Goal: Task Accomplishment & Management: Complete application form

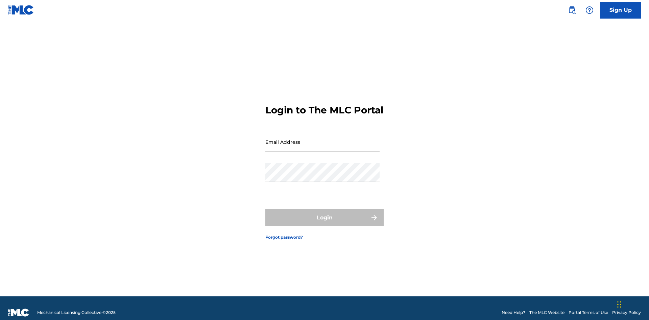
scroll to position [9, 0]
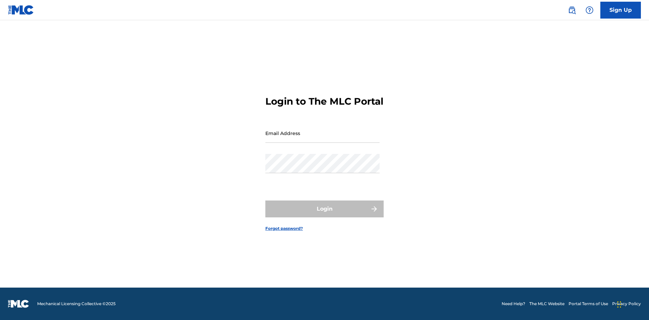
click at [322, 139] on input "Email Address" at bounding box center [322, 133] width 114 height 19
type input "[PERSON_NAME][EMAIL_ADDRESS][PERSON_NAME][DOMAIN_NAME]"
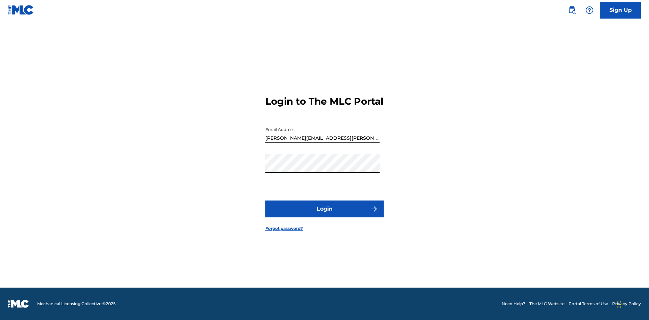
click at [325, 215] on button "Login" at bounding box center [324, 209] width 118 height 17
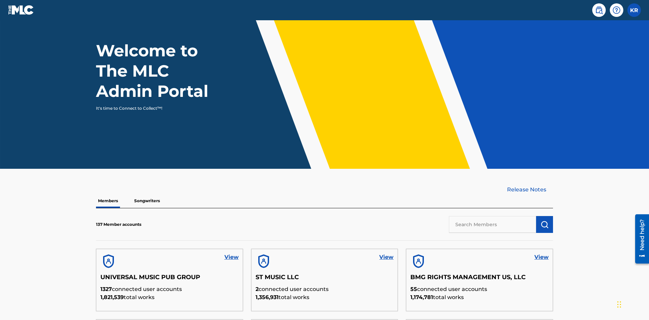
scroll to position [205, 0]
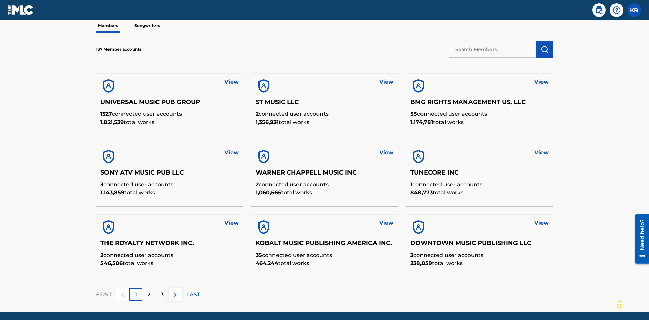
click at [492, 49] on input "text" at bounding box center [492, 49] width 87 height 17
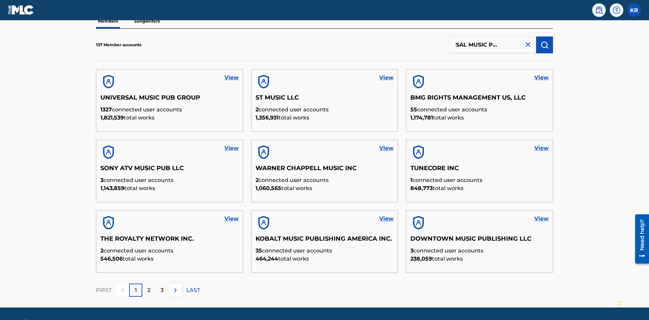
type input "UNIVERSAL MUSIC PUB GROUP"
click at [545, 45] on img "submit" at bounding box center [544, 45] width 8 height 8
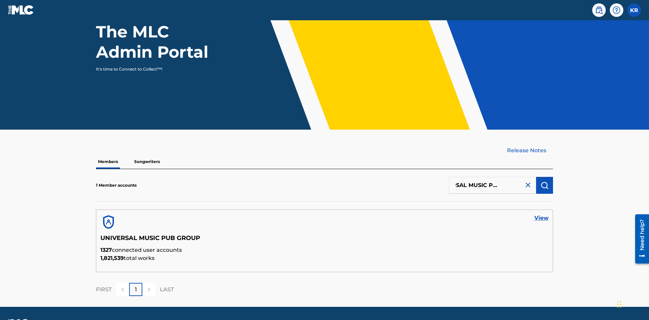
scroll to position [88, 0]
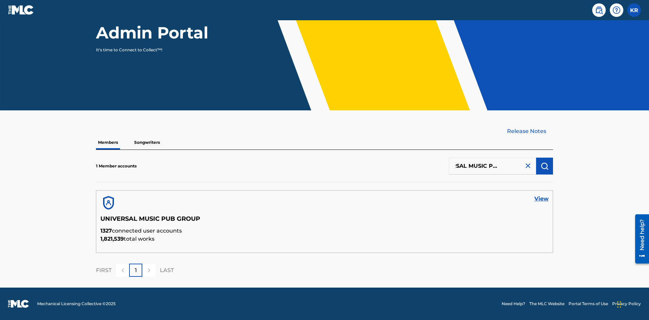
click at [542, 199] on link "View" at bounding box center [541, 199] width 14 height 8
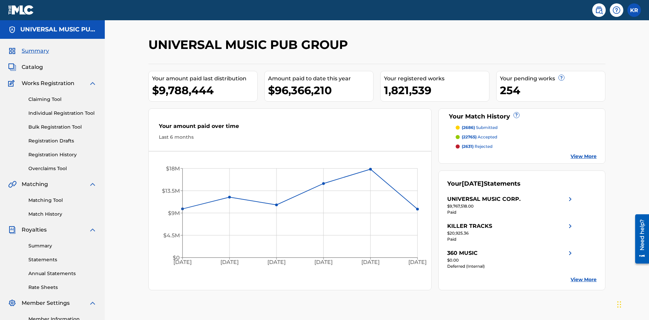
scroll to position [69, 0]
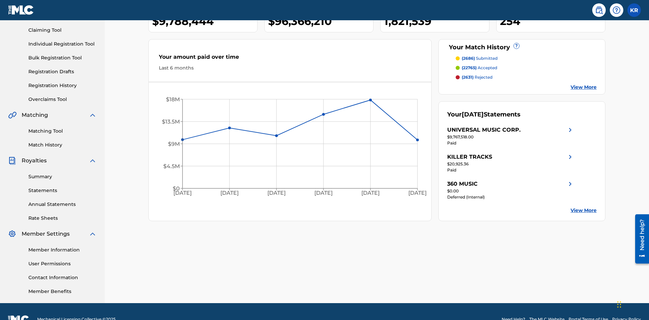
click at [63, 44] on link "Individual Registration Tool" at bounding box center [62, 44] width 68 height 7
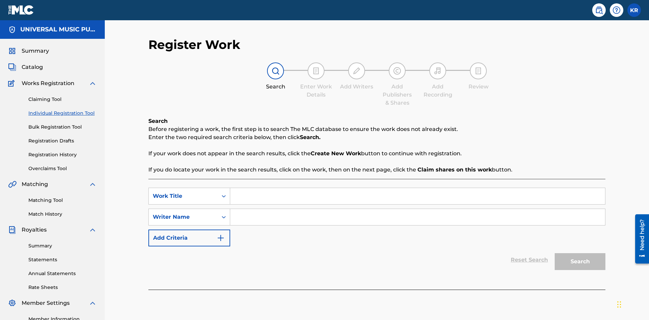
scroll to position [85, 0]
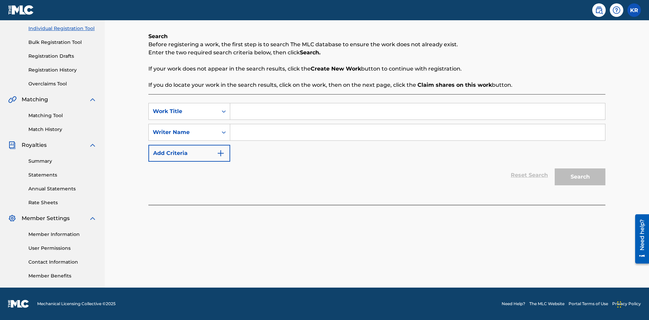
click at [417, 112] on input "Search Form" at bounding box center [417, 111] width 375 height 16
type input "My Favorite Dummy Music Work"
click at [417, 133] on input "Search Form" at bounding box center [417, 132] width 375 height 16
type input "QWERTYUIOP"
click at [580, 177] on button "Search" at bounding box center [580, 177] width 51 height 17
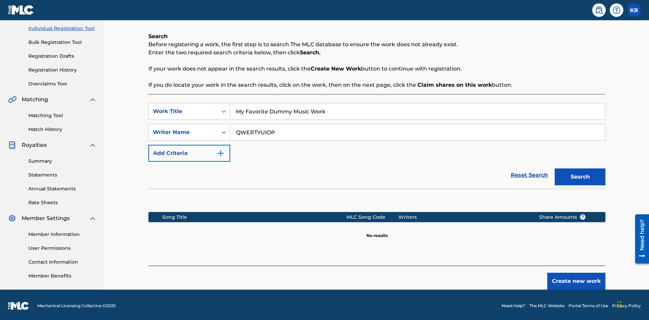
scroll to position [87, 0]
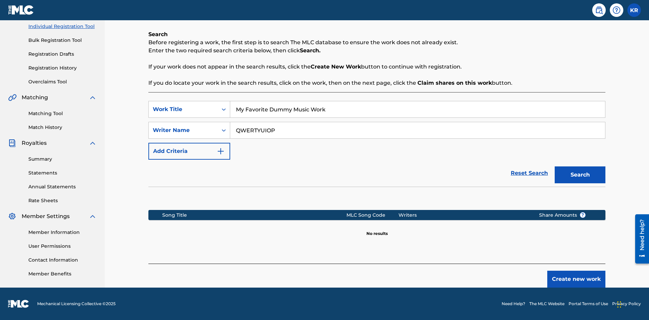
click at [576, 280] on button "Create new work" at bounding box center [576, 279] width 58 height 17
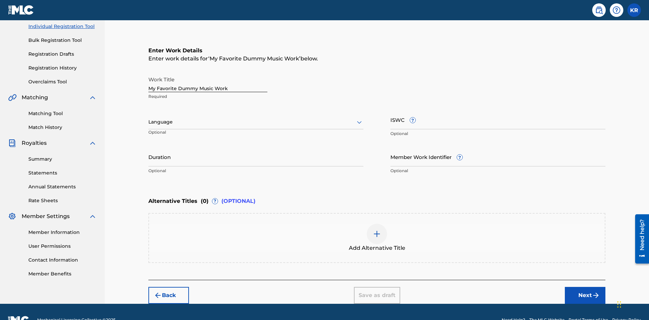
scroll to position [103, 0]
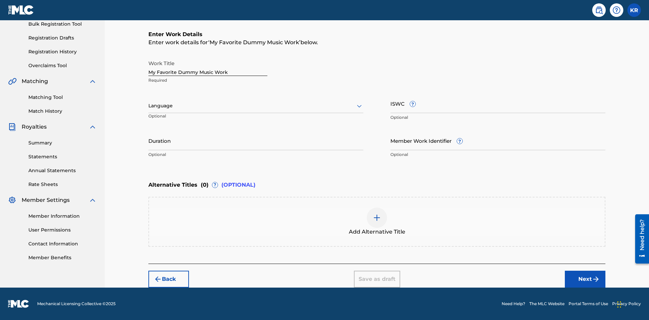
click at [256, 141] on input "Duration" at bounding box center [255, 140] width 215 height 19
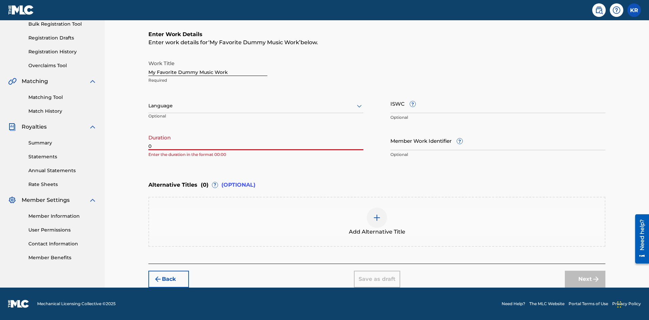
click at [256, 141] on input "0" at bounding box center [255, 140] width 215 height 19
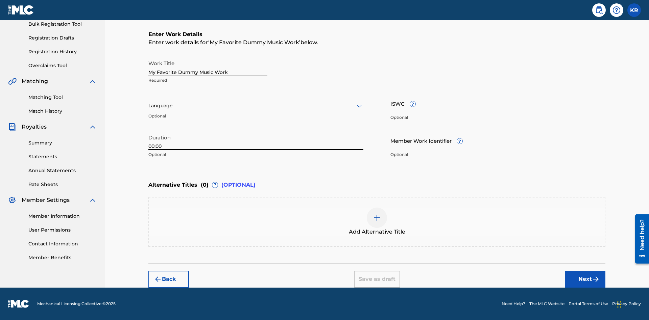
type input "00:00"
click at [359, 106] on icon at bounding box center [359, 106] width 8 height 8
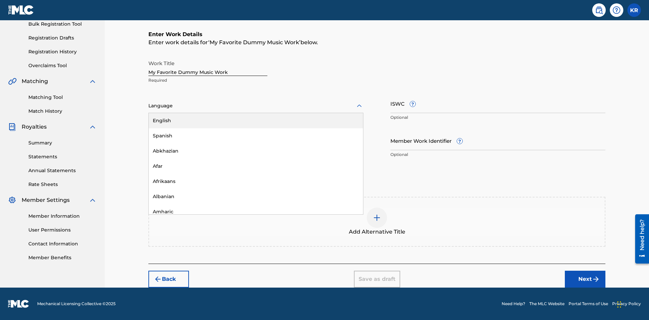
click at [256, 136] on div "Spanish" at bounding box center [256, 135] width 214 height 15
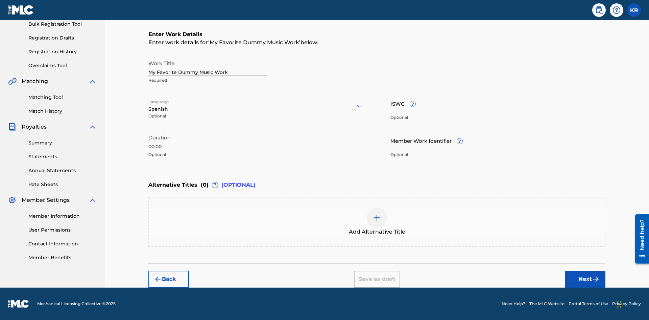
click at [498, 141] on input "Member Work Identifier ?" at bounding box center [497, 140] width 215 height 19
type input "2025.08.22.04"
click at [498, 103] on input "ISWC ?" at bounding box center [497, 103] width 215 height 19
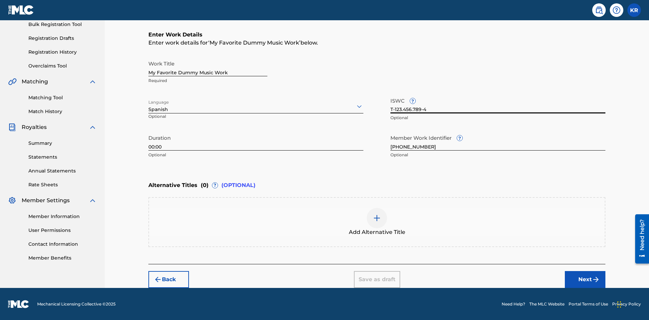
scroll to position [103, 0]
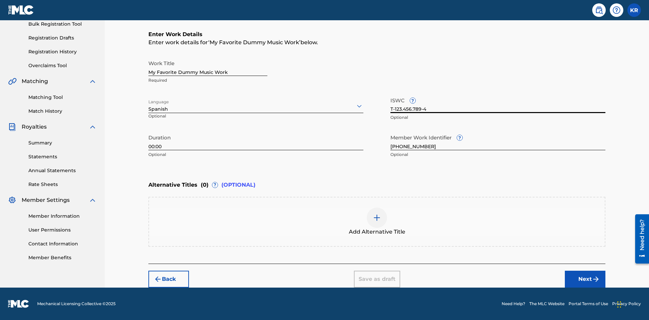
type input "T-123.456.789-4"
click at [377, 222] on img at bounding box center [377, 218] width 8 height 8
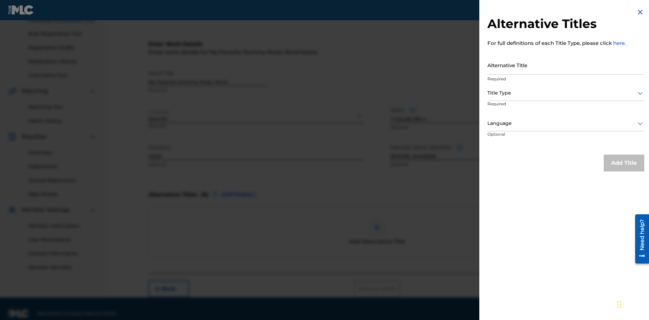
click at [566, 65] on input "Alternative Title" at bounding box center [565, 64] width 157 height 19
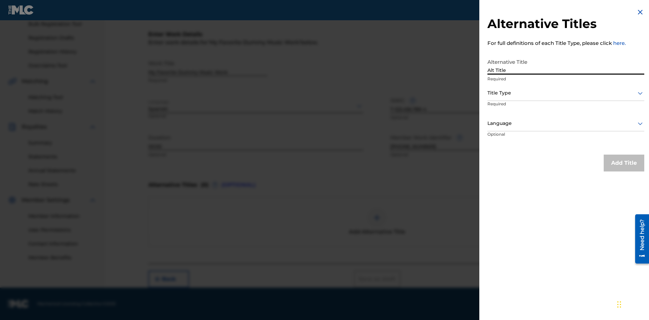
type input "Alt Title"
click at [566, 93] on div at bounding box center [565, 93] width 157 height 8
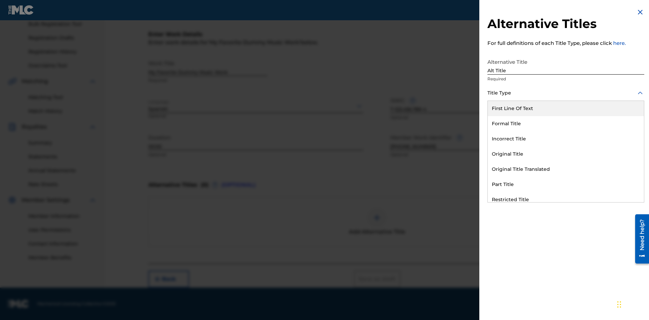
click at [566, 154] on div "Original Title" at bounding box center [566, 154] width 156 height 15
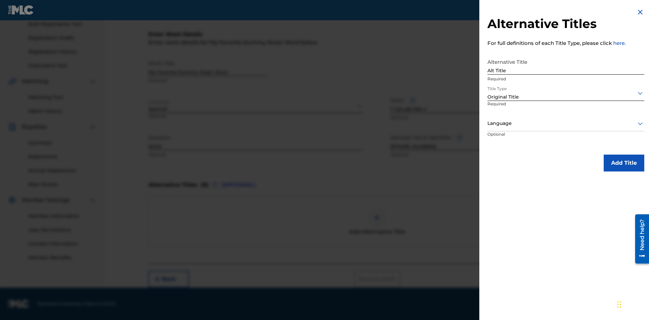
click at [566, 123] on div at bounding box center [565, 123] width 157 height 8
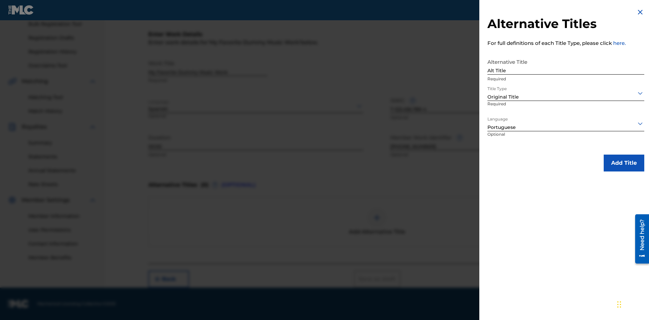
click at [624, 163] on button "Add Title" at bounding box center [624, 163] width 41 height 17
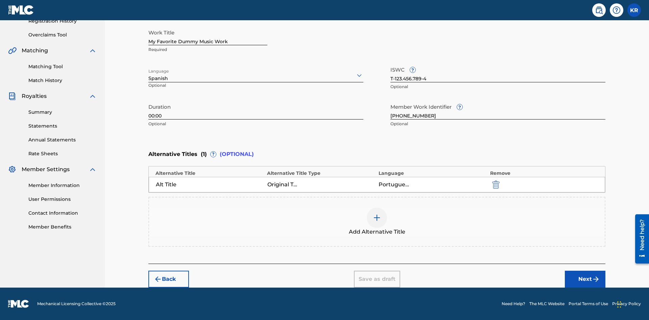
click at [377, 222] on div at bounding box center [377, 218] width 20 height 20
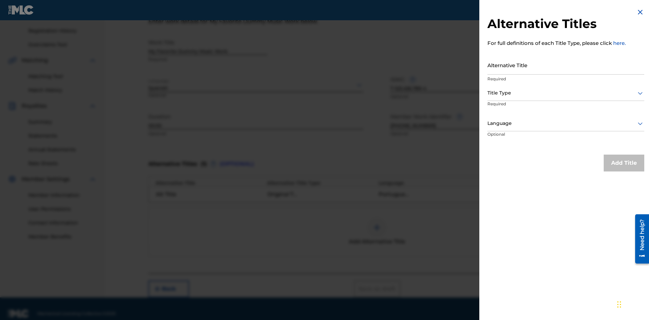
click at [566, 65] on input "Alternative Title" at bounding box center [565, 64] width 157 height 19
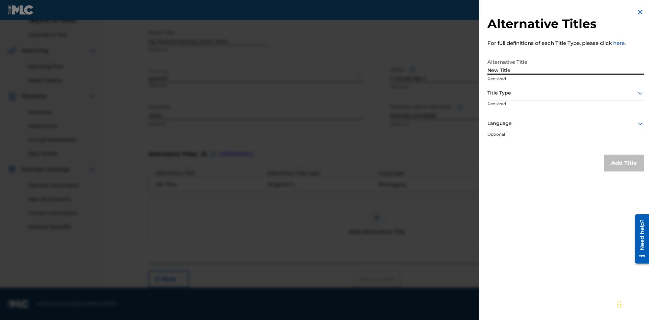
type input "New Title"
click at [566, 93] on div at bounding box center [565, 93] width 157 height 8
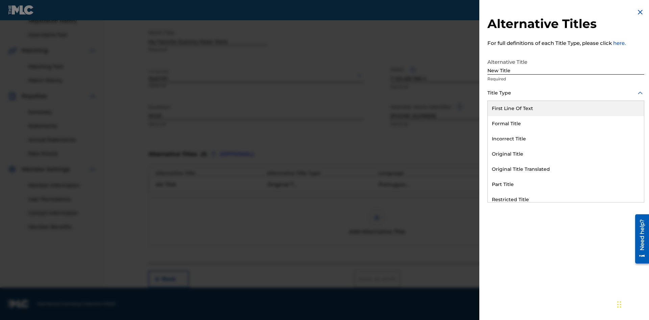
click at [566, 139] on div "Incorrect Title" at bounding box center [566, 138] width 156 height 15
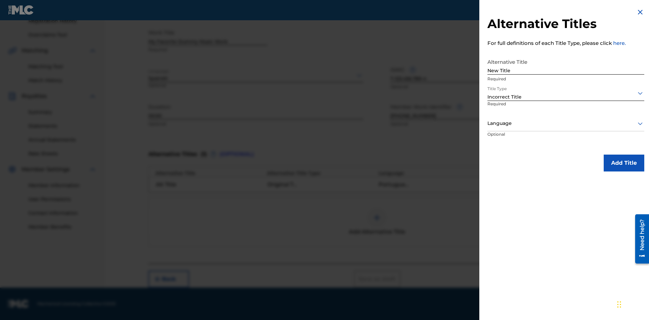
click at [566, 123] on div at bounding box center [565, 123] width 157 height 8
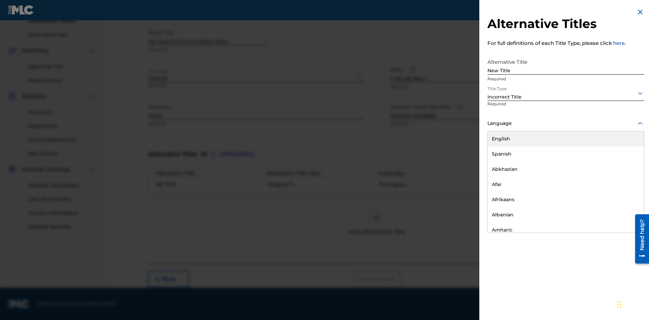
click at [566, 139] on div "English" at bounding box center [566, 138] width 156 height 15
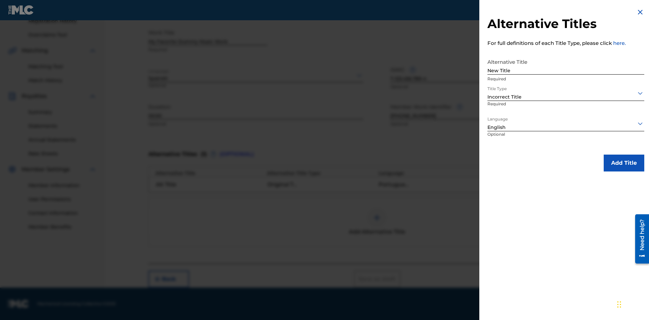
click at [624, 163] on button "Add Title" at bounding box center [624, 163] width 41 height 17
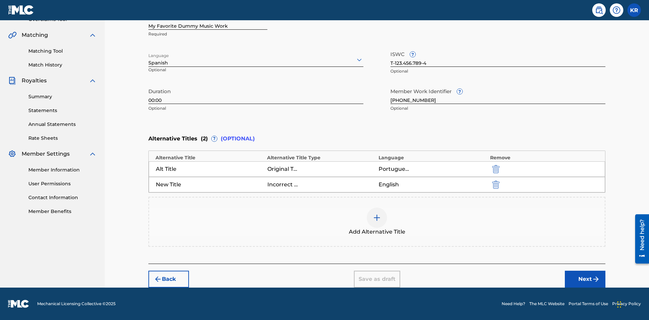
click at [495, 185] on img "submit" at bounding box center [495, 185] width 7 height 8
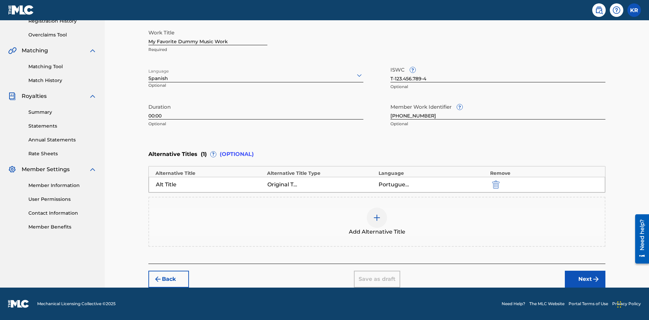
click at [377, 222] on div at bounding box center [377, 218] width 20 height 20
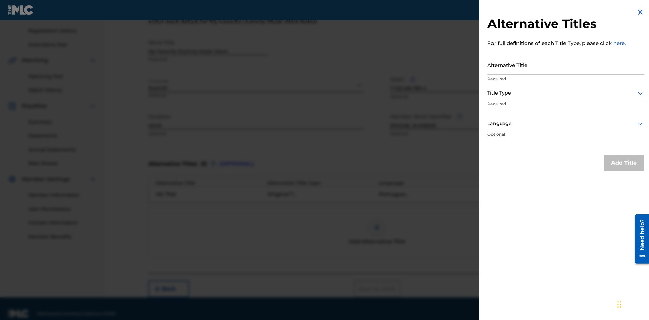
click at [566, 65] on input "Alternative Title" at bounding box center [565, 64] width 157 height 19
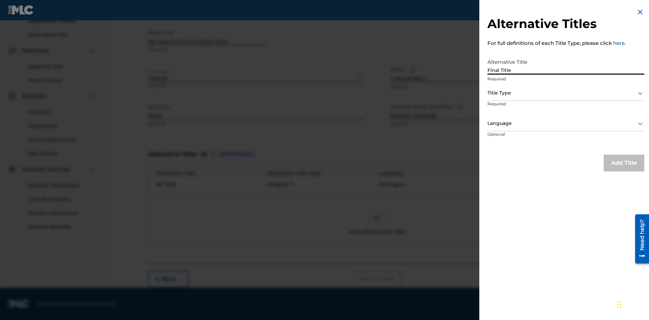
type input "Final Title"
click at [566, 93] on div at bounding box center [565, 93] width 157 height 8
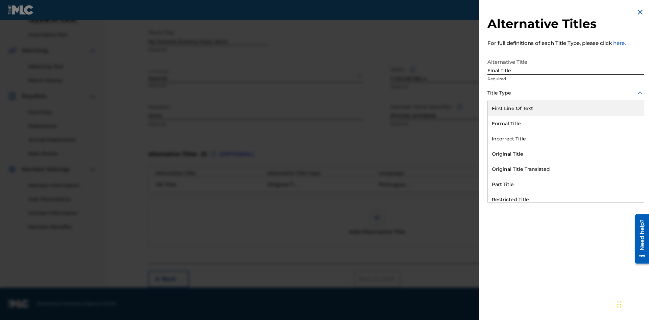
click at [566, 185] on div "Part Title" at bounding box center [566, 184] width 156 height 15
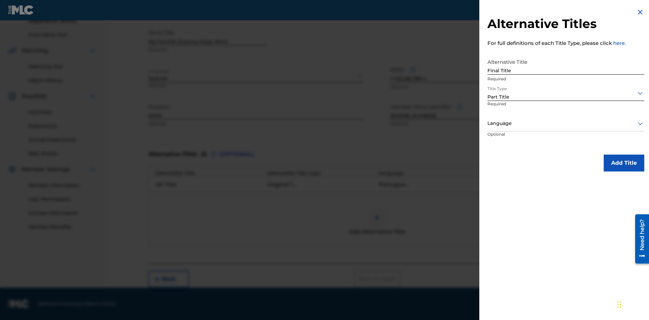
click at [566, 123] on div at bounding box center [565, 123] width 157 height 8
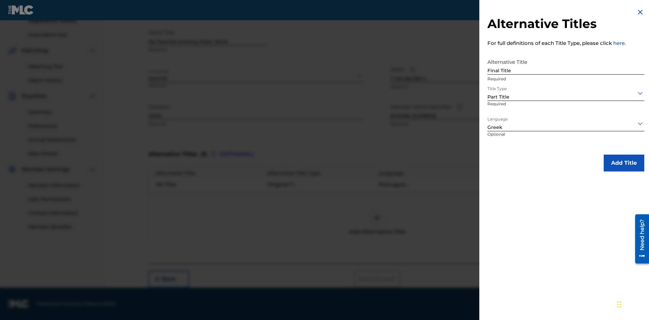
click at [624, 163] on button "Add Title" at bounding box center [624, 163] width 41 height 17
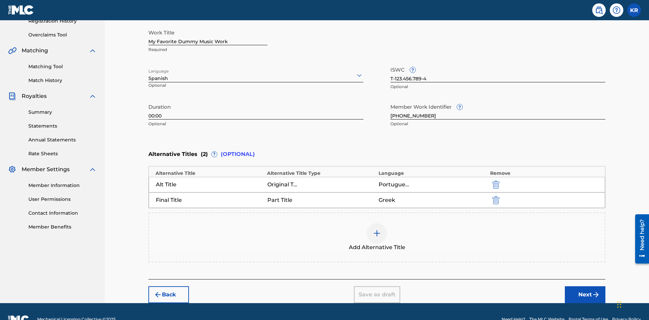
scroll to position [149, 0]
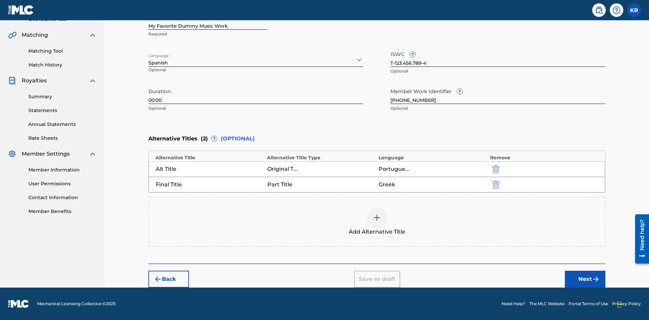
click at [585, 280] on button "Next" at bounding box center [585, 279] width 41 height 17
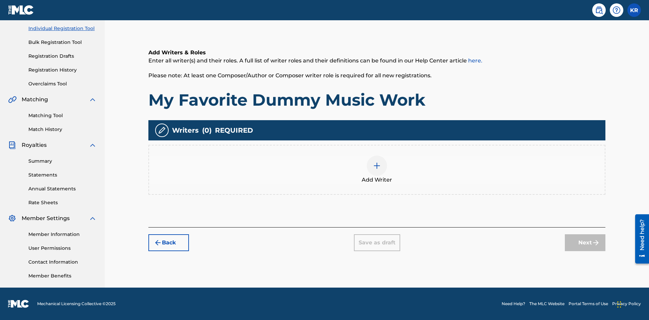
scroll to position [85, 0]
click at [377, 170] on img at bounding box center [377, 166] width 8 height 8
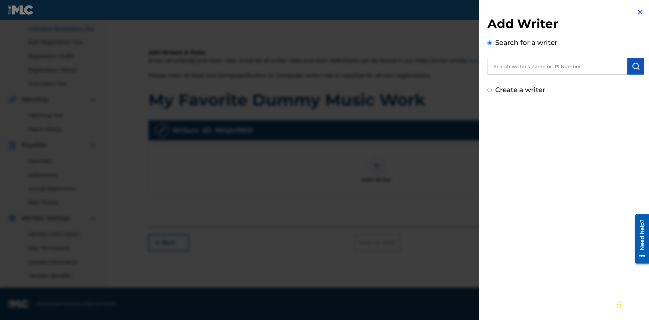
click at [557, 66] on input "text" at bounding box center [557, 66] width 140 height 17
type input "Test2025.08.22.04.35.16"
click at [636, 66] on img "submit" at bounding box center [636, 66] width 8 height 8
click at [490, 119] on input "Create a writer" at bounding box center [489, 119] width 4 height 4
radio input "false"
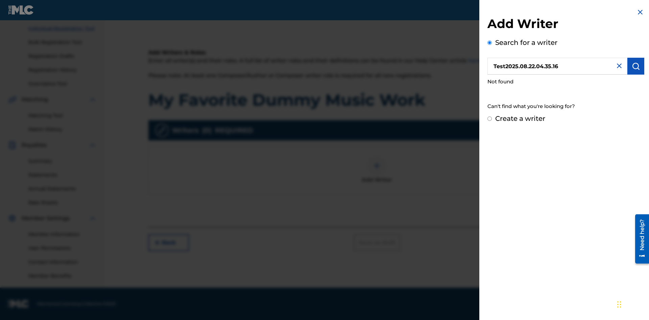
radio input "false"
radio input "true"
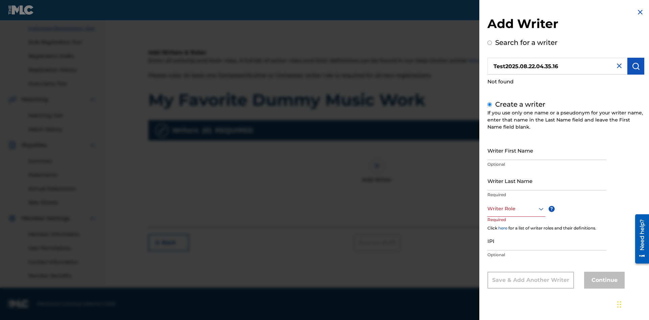
click at [547, 150] on input "Writer First Name" at bounding box center [546, 150] width 119 height 19
type input "Test2025.08.22.04.35.18"
click at [547, 181] on input "Writer Last Name" at bounding box center [546, 180] width 119 height 19
type input "Test2025.08.22.04.35.19"
click at [516, 209] on div at bounding box center [516, 209] width 58 height 8
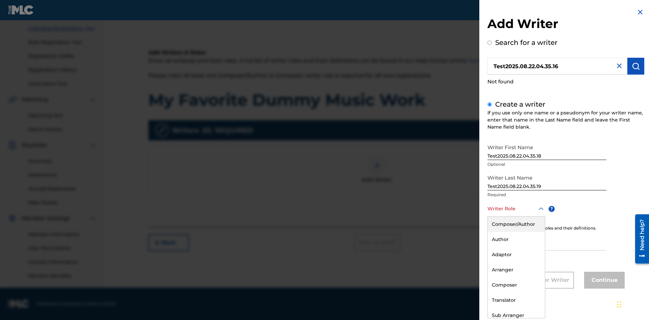
click at [516, 240] on div "Author" at bounding box center [516, 239] width 57 height 15
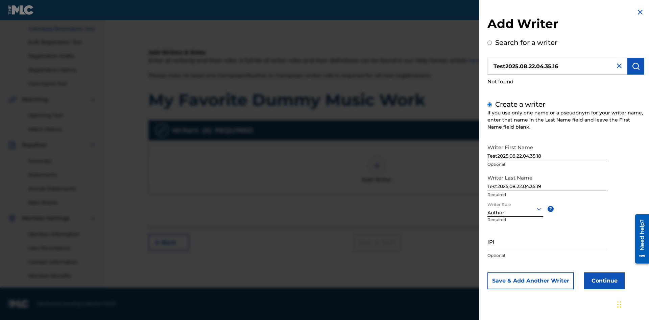
click at [547, 242] on input "IPI" at bounding box center [546, 241] width 119 height 19
type input "595839777"
click at [603, 281] on button "Continue" at bounding box center [604, 281] width 41 height 17
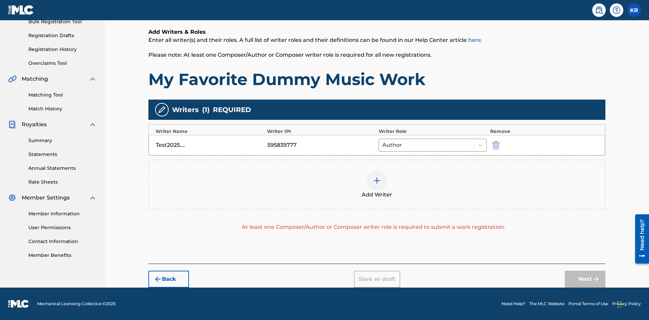
click at [495, 145] on img "submit" at bounding box center [495, 145] width 7 height 8
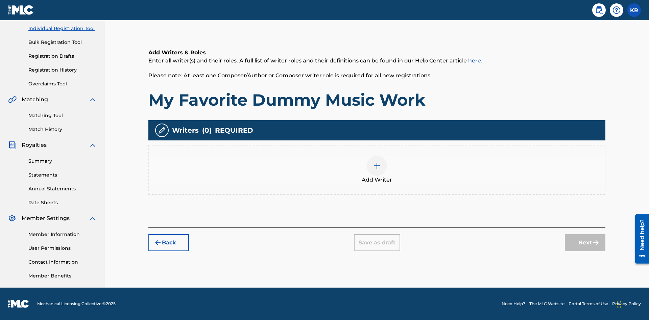
click at [377, 170] on img at bounding box center [377, 166] width 8 height 8
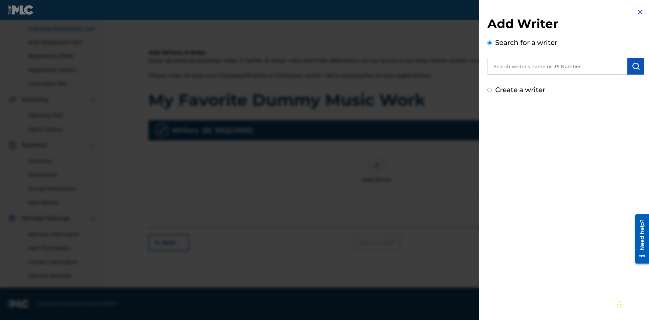
click at [557, 66] on input "text" at bounding box center [557, 66] width 140 height 17
type input "MAXWELL BERKOWITZ"
click at [636, 66] on img "submit" at bounding box center [636, 66] width 8 height 8
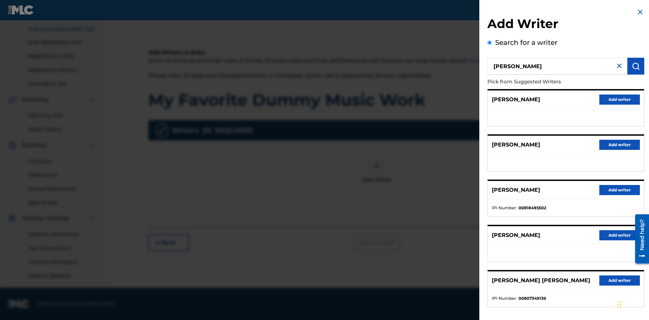
radio input "false"
radio input "true"
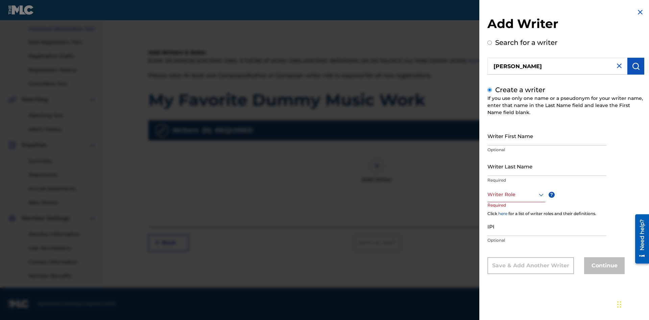
click at [547, 136] on input "Writer First Name" at bounding box center [546, 135] width 119 height 19
type input "MAXWELL"
click at [547, 166] on input "Writer Last Name" at bounding box center [546, 166] width 119 height 19
type input "BERKOWITZ"
click at [547, 226] on input "IPI" at bounding box center [546, 226] width 119 height 19
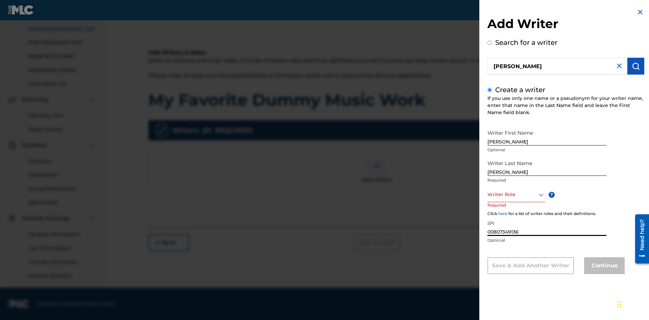
type input "00807349136"
click at [516, 195] on div at bounding box center [516, 195] width 58 height 8
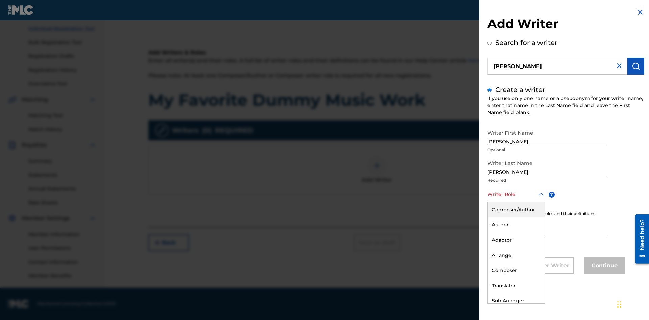
click at [516, 271] on div "Composer" at bounding box center [516, 270] width 57 height 15
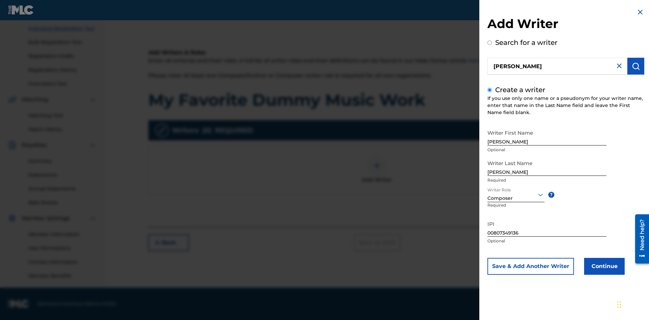
click at [603, 267] on button "Continue" at bounding box center [604, 266] width 41 height 17
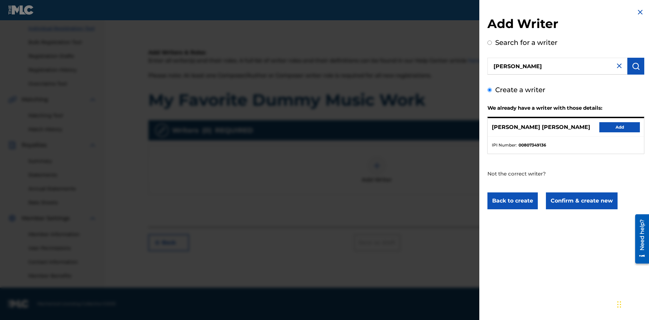
click at [581, 201] on button "Confirm & create new" at bounding box center [582, 201] width 72 height 17
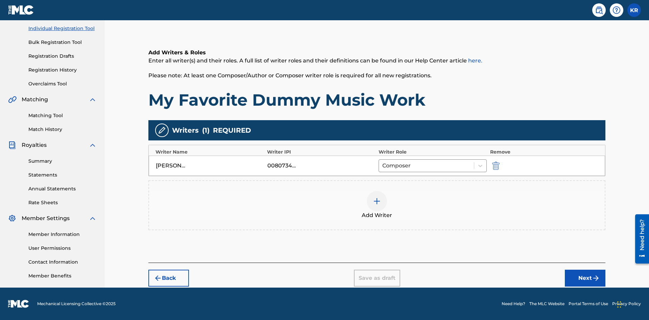
click at [377, 206] on div at bounding box center [377, 201] width 20 height 20
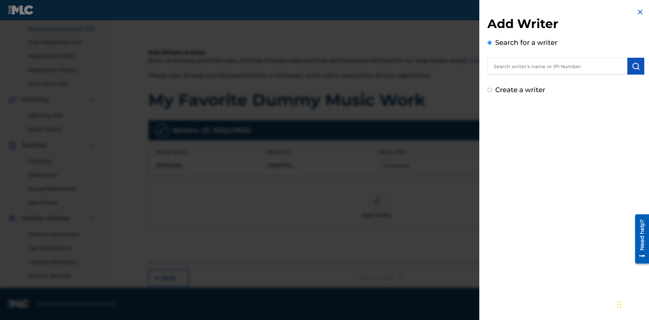
click at [557, 66] on input "text" at bounding box center [557, 66] width 140 height 17
type input "MARK STEVEN BERKOWITZ"
click at [636, 66] on img "submit" at bounding box center [636, 66] width 8 height 8
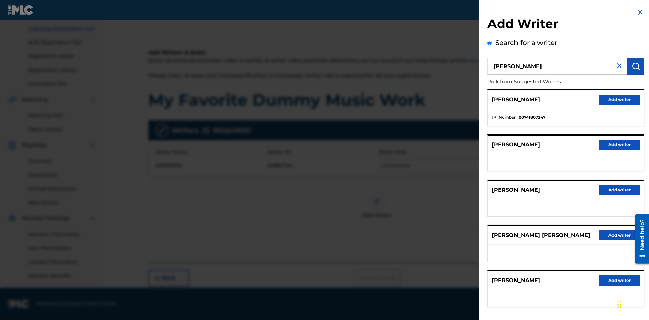
click at [620, 99] on button "Add writer" at bounding box center [619, 100] width 41 height 10
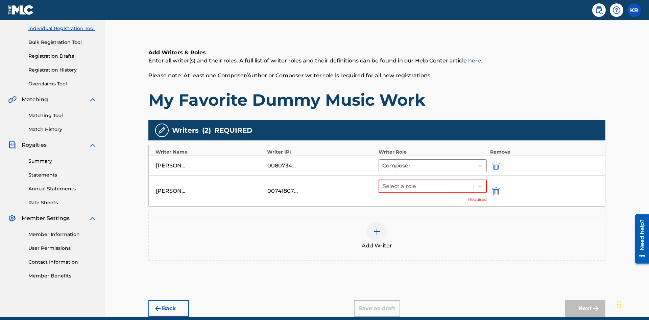
scroll to position [114, 0]
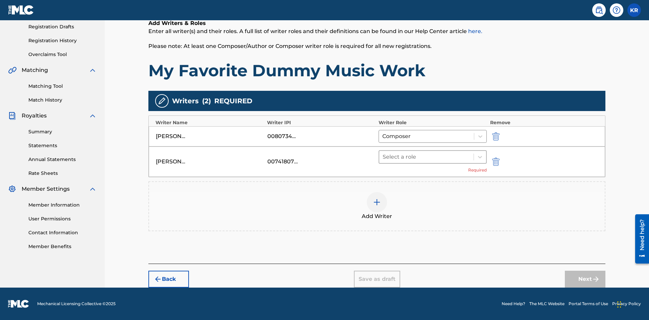
click at [383, 157] on input "text" at bounding box center [383, 157] width 1 height 8
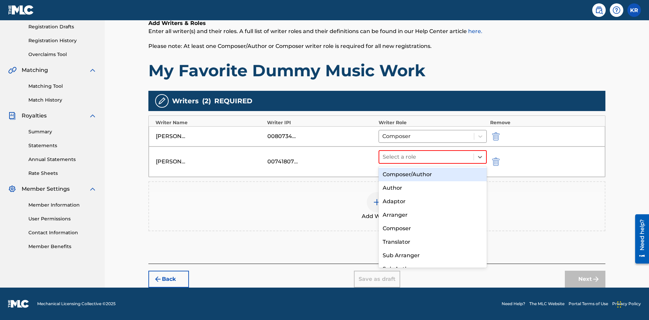
click at [432, 242] on div "Translator" at bounding box center [433, 243] width 108 height 14
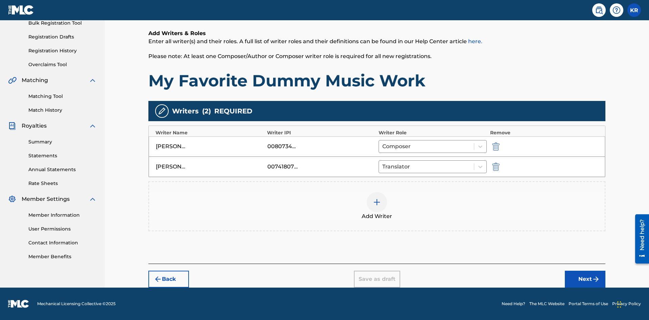
scroll to position [104, 0]
click at [377, 207] on div at bounding box center [377, 202] width 20 height 20
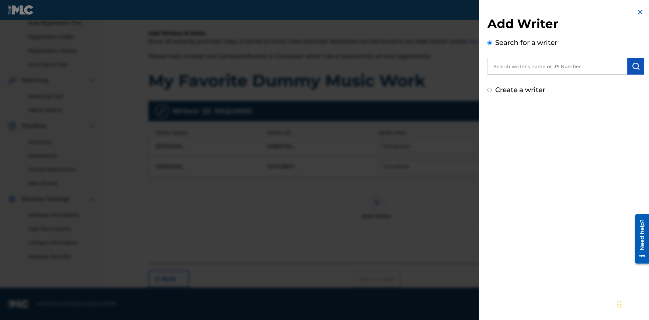
click at [557, 66] on input "text" at bounding box center [557, 66] width 140 height 17
type input "Test2025.08.22.04.36.35"
click at [636, 66] on img "submit" at bounding box center [636, 66] width 8 height 8
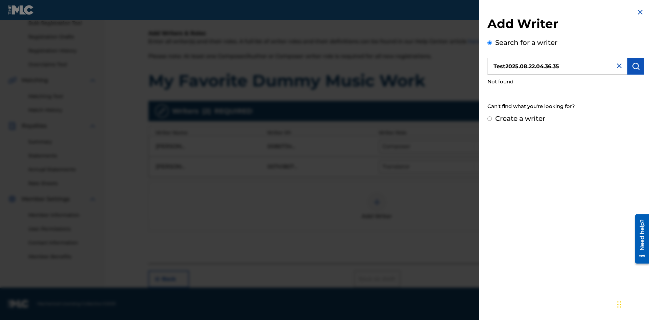
click at [490, 119] on input "Create a writer" at bounding box center [489, 119] width 4 height 4
radio input "false"
radio input "true"
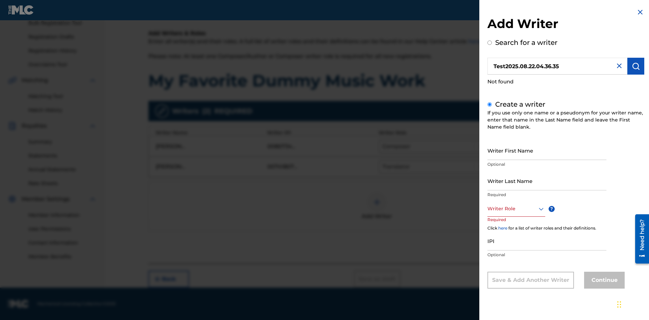
click at [547, 150] on input "Writer First Name" at bounding box center [546, 150] width 119 height 19
type input "Test2025.08.22.04.36.38"
click at [547, 181] on input "Writer Last Name" at bounding box center [546, 180] width 119 height 19
type input "Test2025.08.22.04.36.39"
click at [516, 209] on div at bounding box center [516, 209] width 58 height 8
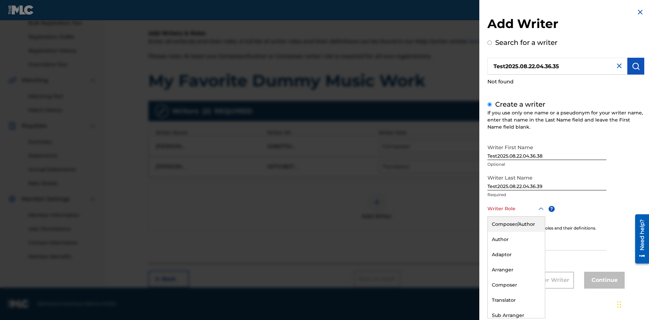
click at [516, 301] on div "Translator" at bounding box center [516, 300] width 57 height 15
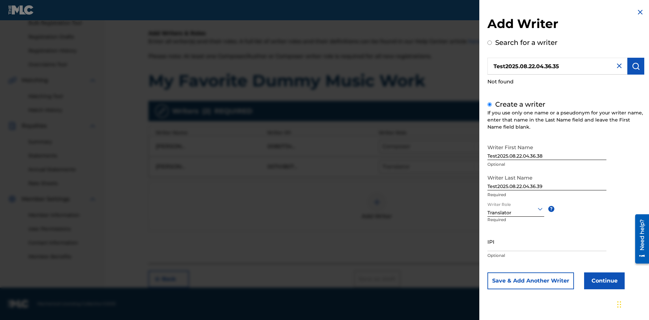
click at [547, 242] on input "IPI" at bounding box center [546, 241] width 119 height 19
type input "595839777"
click at [603, 281] on button "Continue" at bounding box center [604, 281] width 41 height 17
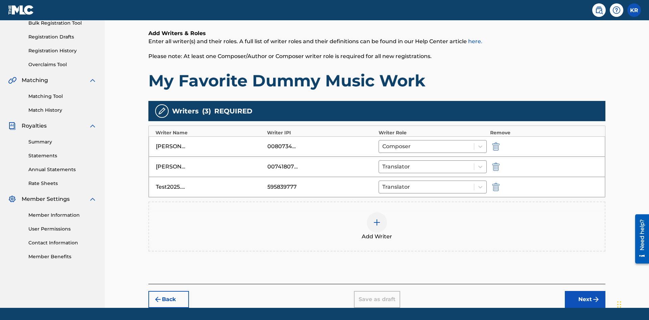
scroll to position [124, 0]
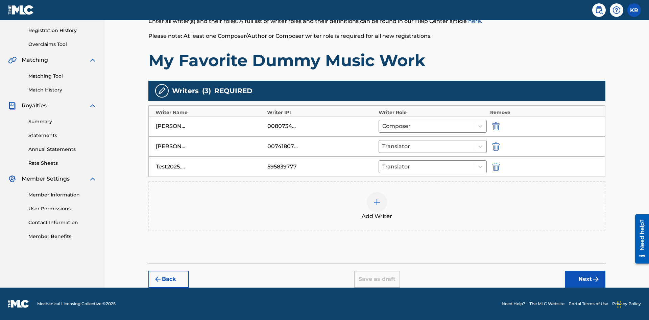
click at [585, 280] on button "Next" at bounding box center [585, 279] width 41 height 17
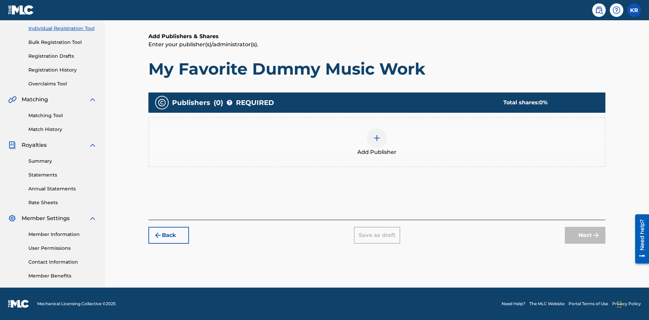
scroll to position [85, 0]
click at [377, 138] on img at bounding box center [377, 138] width 8 height 8
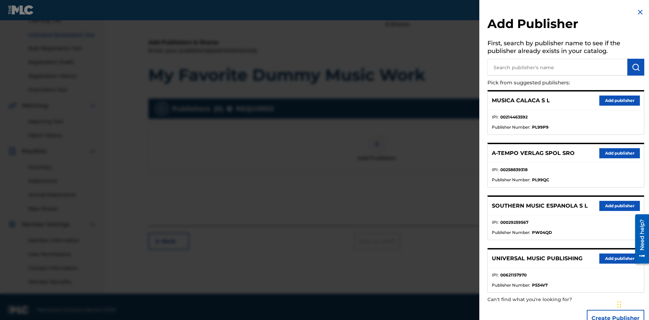
click at [557, 67] on input "text" at bounding box center [557, 67] width 140 height 17
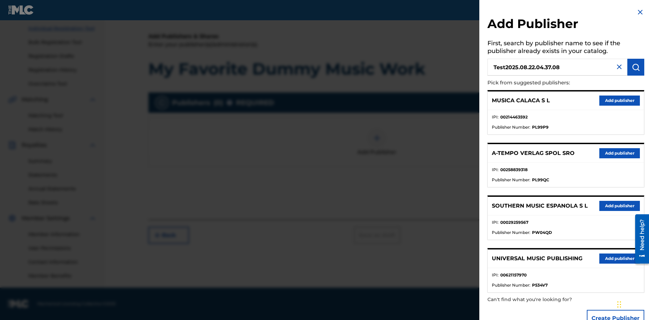
type input "Test2025.08.22.04.37.08"
click at [636, 67] on img "submit" at bounding box center [636, 67] width 8 height 8
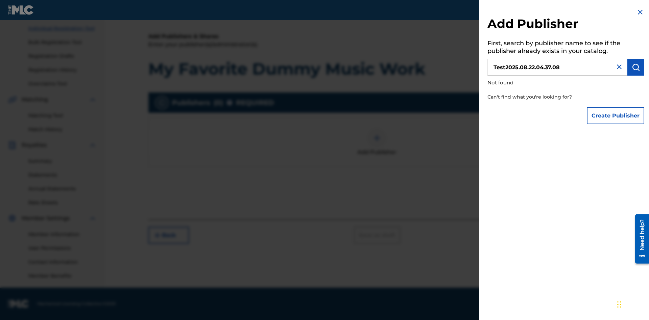
click at [616, 116] on button "Create Publisher" at bounding box center [615, 115] width 57 height 17
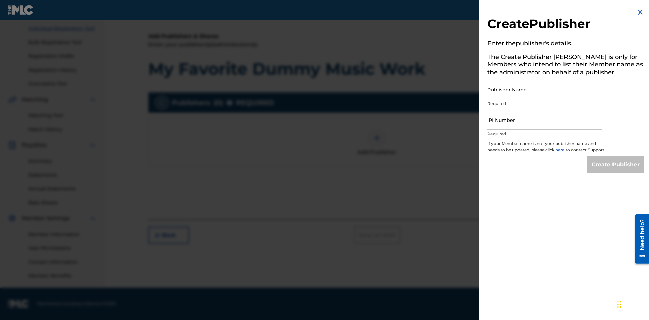
click at [545, 90] on input "Publisher Name" at bounding box center [544, 89] width 114 height 19
type input "Test2025.08.22.04.37.14"
click at [545, 120] on input "IPI Number" at bounding box center [544, 120] width 114 height 19
type input "00595839777"
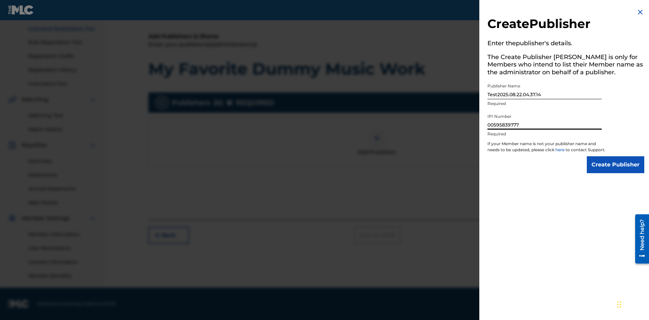
click at [616, 171] on input "Create Publisher" at bounding box center [615, 165] width 57 height 17
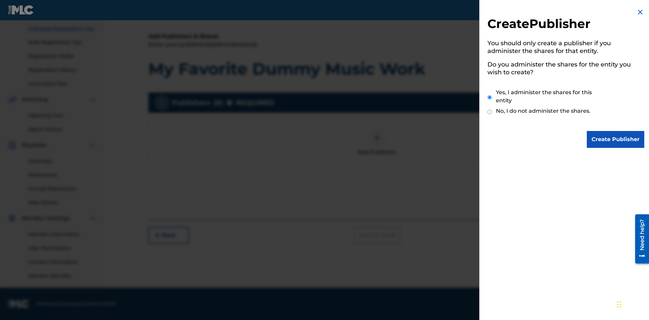
click at [490, 97] on input "Yes, I administer the shares for this entity" at bounding box center [489, 97] width 4 height 15
click at [616, 140] on input "Create Publisher" at bounding box center [615, 139] width 57 height 17
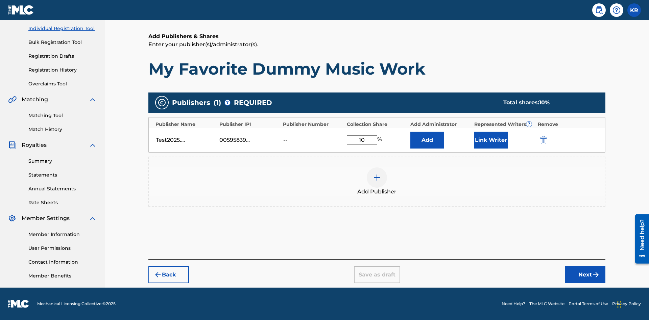
type input "10"
click at [491, 140] on button "Link Writer" at bounding box center [491, 140] width 34 height 17
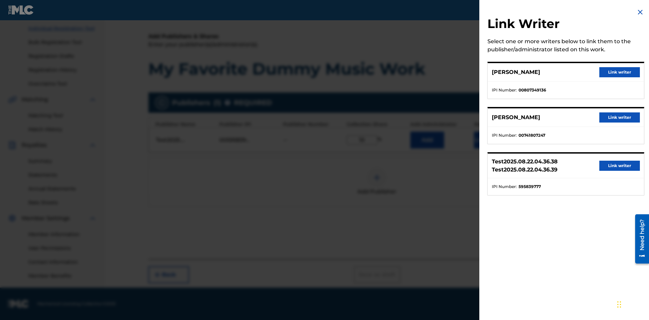
click at [620, 72] on button "Link writer" at bounding box center [619, 72] width 41 height 10
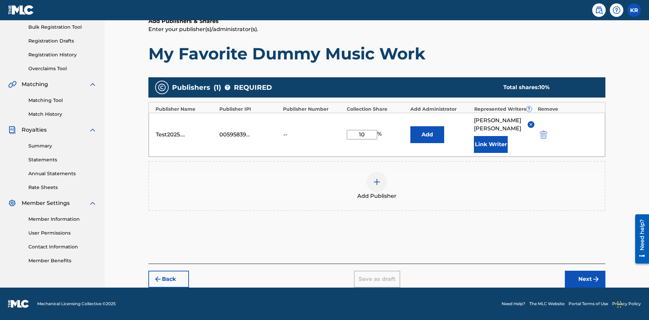
click at [491, 144] on button "Link Writer" at bounding box center [491, 144] width 34 height 17
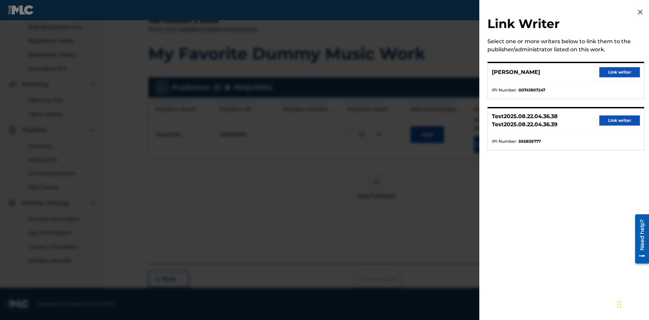
click at [620, 72] on button "Link writer" at bounding box center [619, 72] width 41 height 10
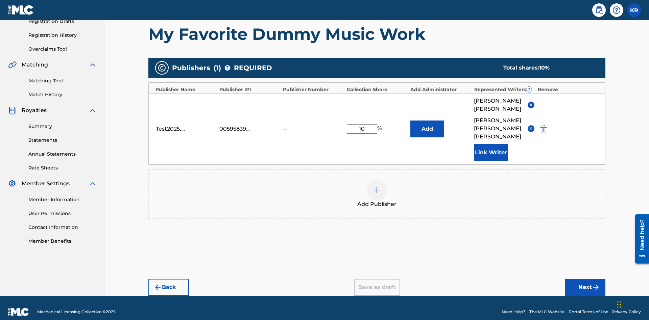
click at [491, 144] on button "Link Writer" at bounding box center [491, 152] width 34 height 17
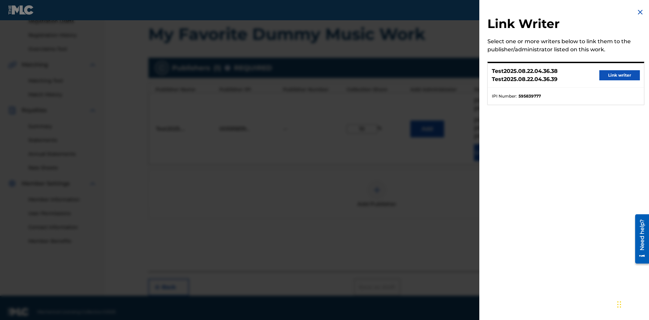
click at [620, 75] on button "Link writer" at bounding box center [619, 75] width 41 height 10
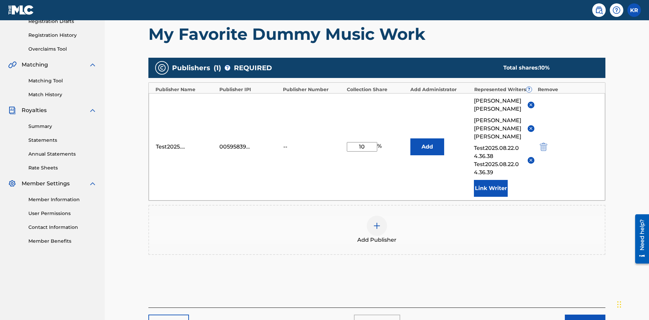
scroll to position [155, 0]
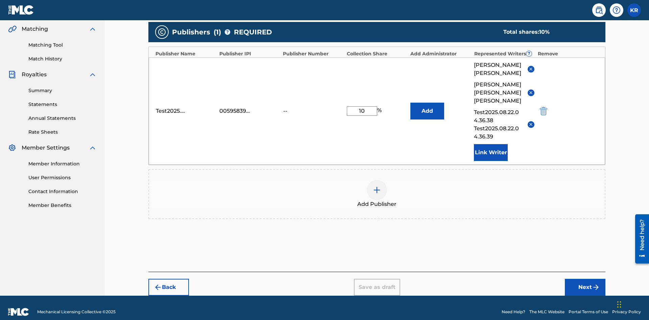
click at [491, 144] on button "Link Writer" at bounding box center [491, 152] width 34 height 17
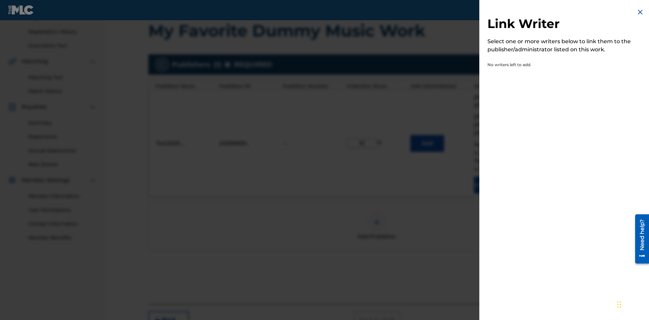
click at [640, 12] on img at bounding box center [640, 12] width 8 height 8
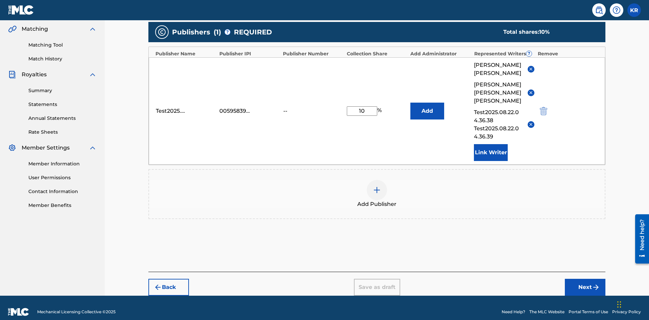
click at [377, 186] on img at bounding box center [377, 190] width 8 height 8
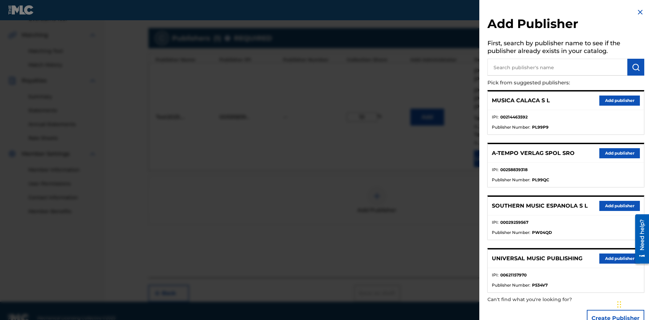
click at [557, 67] on input "text" at bounding box center [557, 67] width 140 height 17
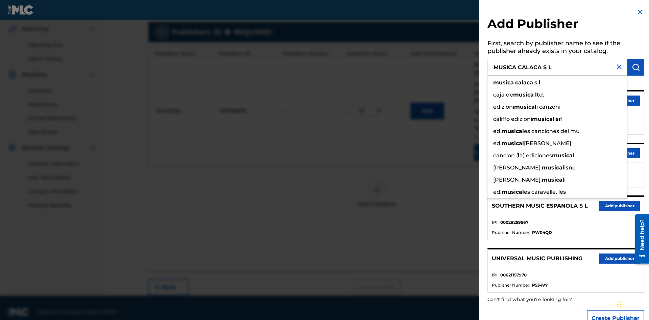
type input "MUSICA CALACA S L"
click at [636, 67] on img "submit" at bounding box center [636, 67] width 8 height 8
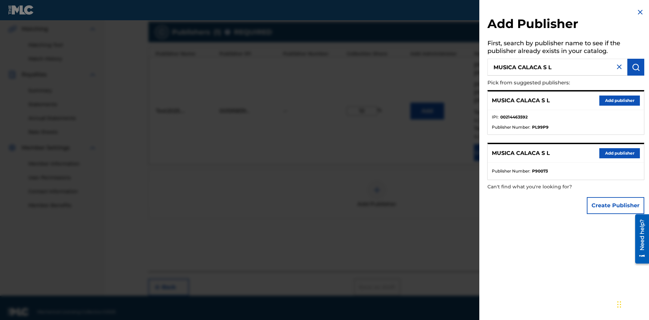
click at [616, 206] on button "Create Publisher" at bounding box center [615, 205] width 57 height 17
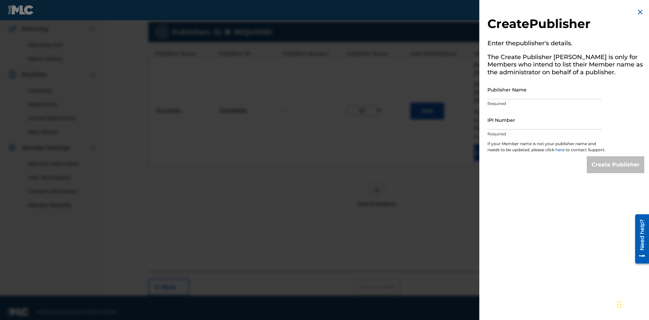
click at [545, 90] on input "Publisher Name" at bounding box center [544, 89] width 114 height 19
type input "MUSICA CALACA S L"
click at [545, 120] on input "IPI Number" at bounding box center [544, 120] width 114 height 19
type input "00214463592"
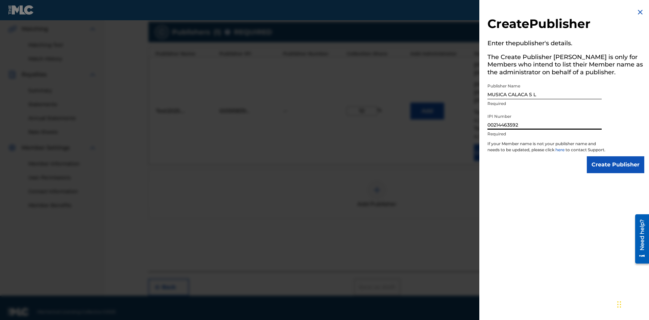
click at [616, 171] on input "Create Publisher" at bounding box center [615, 165] width 57 height 17
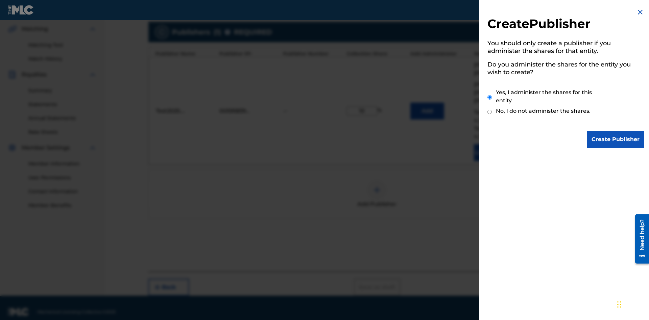
click at [490, 97] on input "Yes, I administer the shares for this entity" at bounding box center [489, 97] width 4 height 15
click at [616, 140] on input "Create Publisher" at bounding box center [615, 139] width 57 height 17
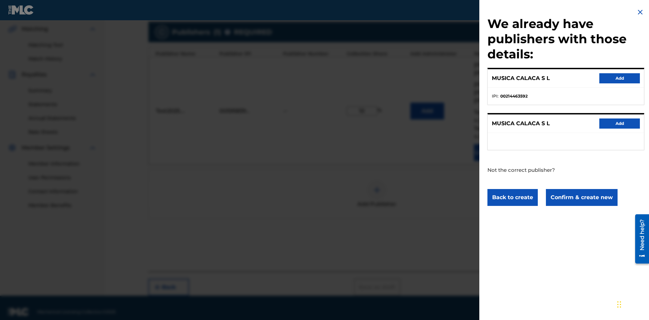
click at [581, 197] on button "Confirm & create new" at bounding box center [582, 197] width 72 height 17
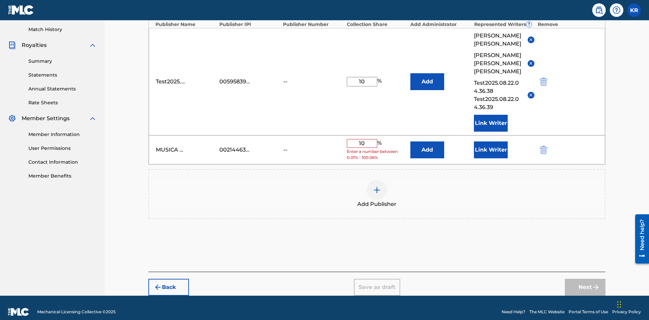
scroll to position [180, 0]
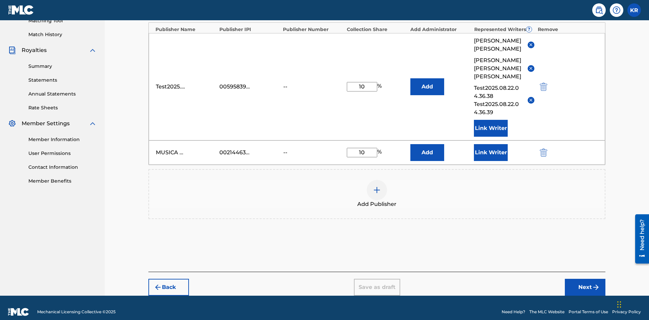
type input "10"
click at [491, 144] on button "Link Writer" at bounding box center [491, 152] width 34 height 17
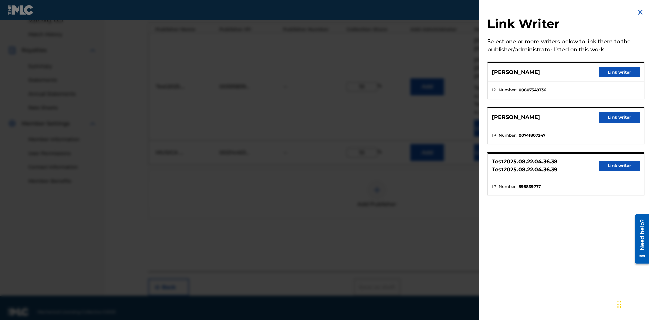
click at [620, 72] on button "Link writer" at bounding box center [619, 72] width 41 height 10
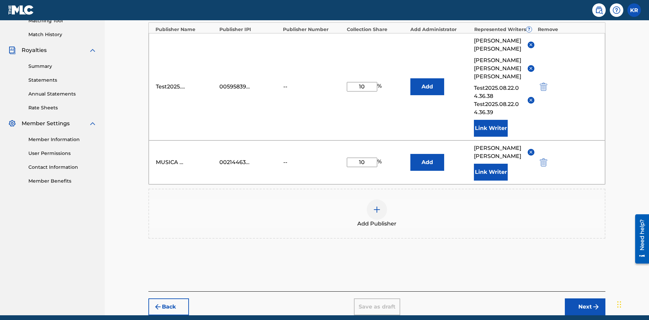
click at [491, 164] on button "Link Writer" at bounding box center [491, 172] width 34 height 17
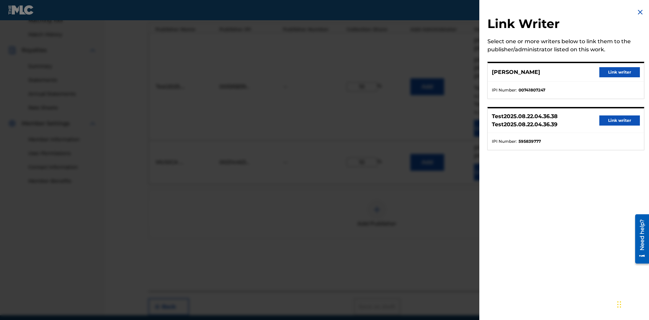
click at [620, 72] on button "Link writer" at bounding box center [619, 72] width 41 height 10
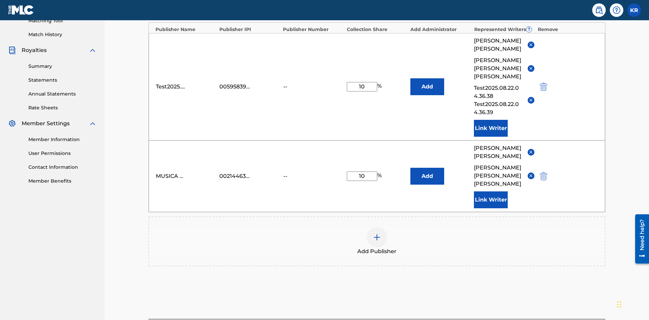
click at [491, 192] on button "Link Writer" at bounding box center [491, 200] width 34 height 17
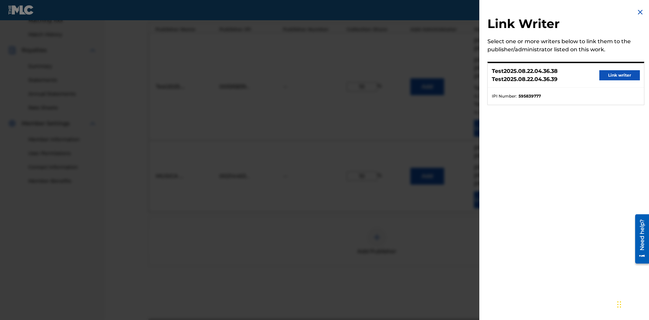
click at [620, 75] on button "Link writer" at bounding box center [619, 75] width 41 height 10
click at [491, 192] on button "Link Writer" at bounding box center [491, 200] width 34 height 17
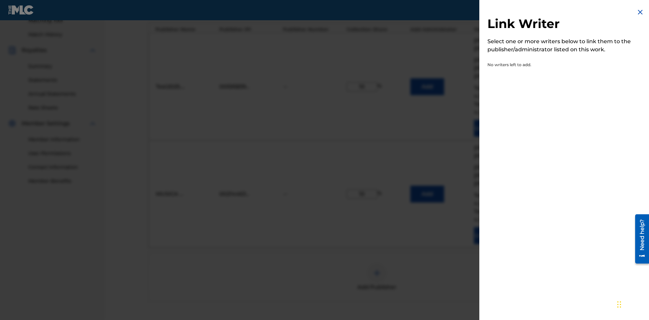
click at [640, 12] on img at bounding box center [640, 12] width 8 height 8
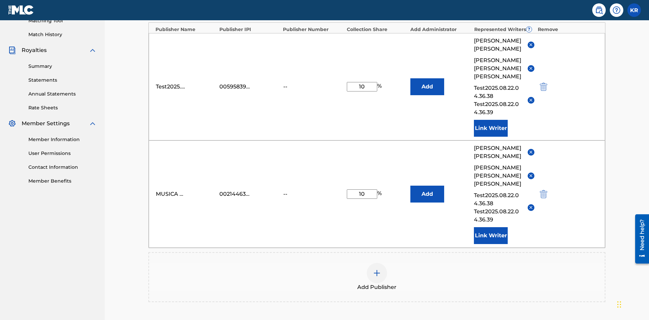
click at [377, 269] on img at bounding box center [377, 273] width 8 height 8
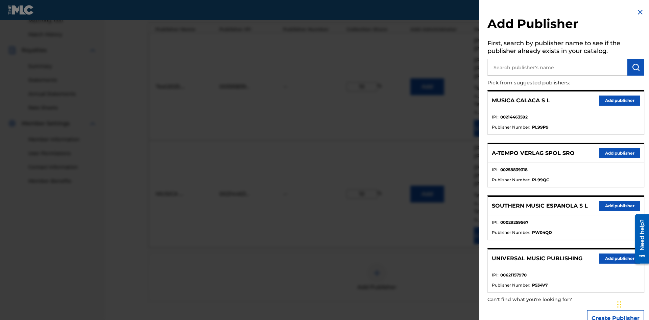
click at [557, 67] on input "text" at bounding box center [557, 67] width 140 height 17
type input "Test2025.08.22.04.38.21"
click at [636, 67] on img "submit" at bounding box center [636, 67] width 8 height 8
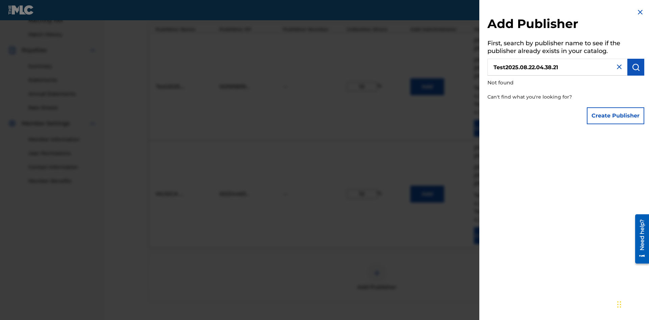
click at [616, 116] on button "Create Publisher" at bounding box center [615, 115] width 57 height 17
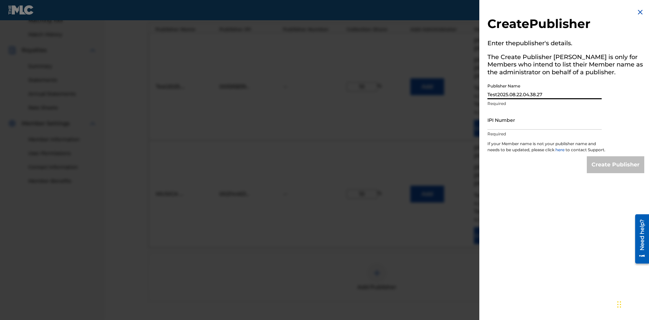
click at [545, 120] on input "IPI Number" at bounding box center [544, 120] width 114 height 19
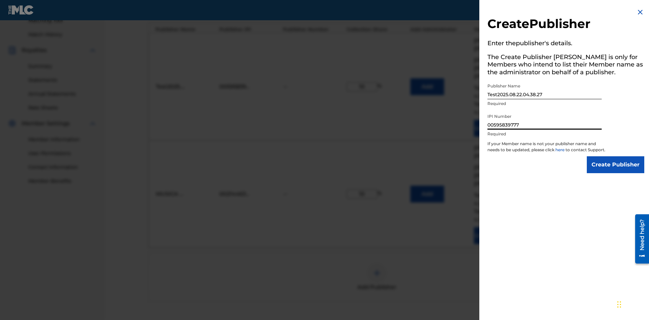
click at [616, 171] on input "Create Publisher" at bounding box center [615, 165] width 57 height 17
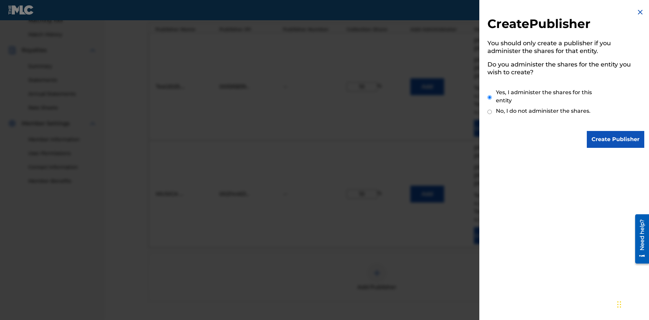
click at [490, 97] on input "Yes, I administer the shares for this entity" at bounding box center [489, 97] width 4 height 15
click at [616, 140] on input "Create Publisher" at bounding box center [615, 139] width 57 height 17
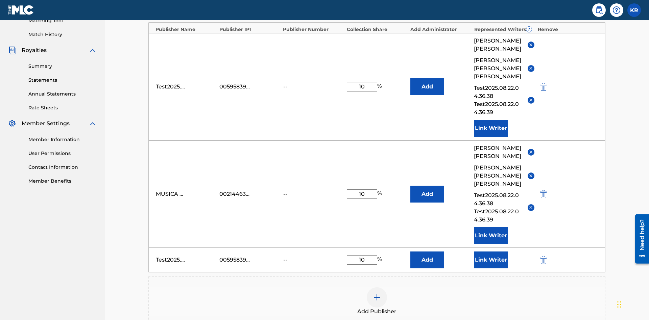
type input "10"
click at [491, 252] on button "Link Writer" at bounding box center [491, 260] width 34 height 17
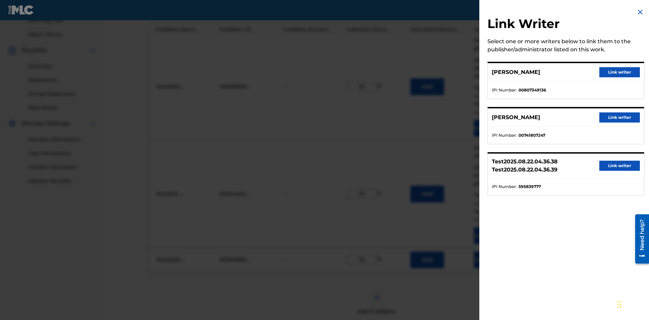
click at [620, 72] on button "Link writer" at bounding box center [619, 72] width 41 height 10
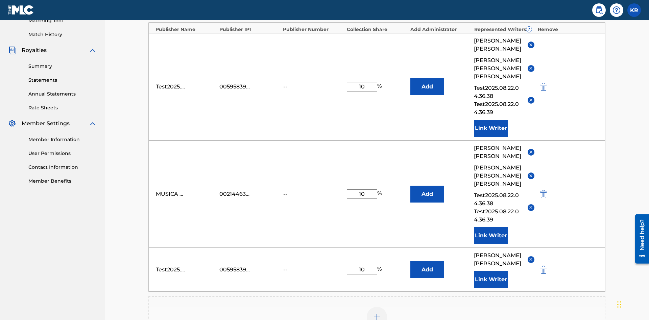
click at [491, 271] on button "Link Writer" at bounding box center [491, 279] width 34 height 17
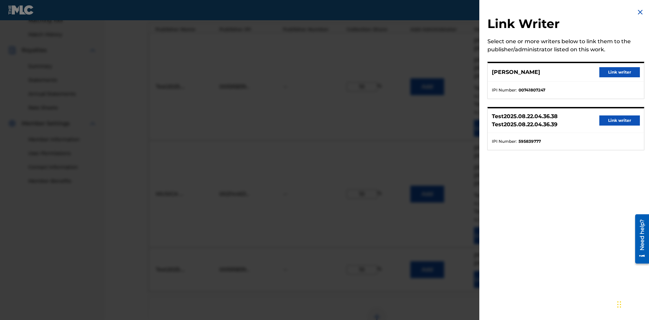
click at [620, 72] on button "Link writer" at bounding box center [619, 72] width 41 height 10
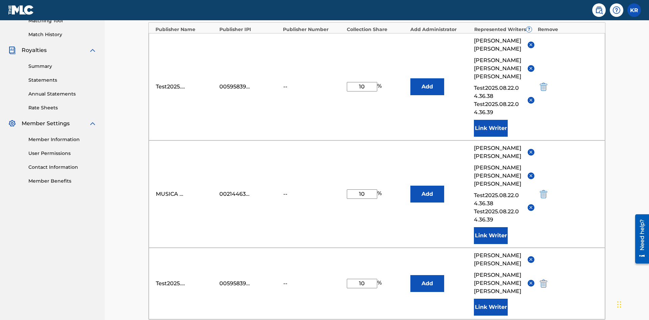
click at [491, 299] on button "Link Writer" at bounding box center [491, 307] width 34 height 17
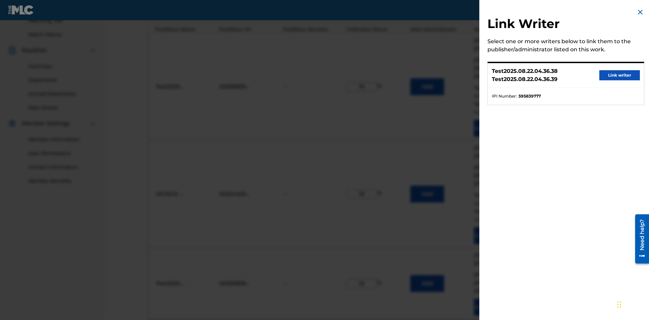
click at [620, 75] on button "Link writer" at bounding box center [619, 75] width 41 height 10
click at [491, 299] on button "Link Writer" at bounding box center [491, 307] width 34 height 17
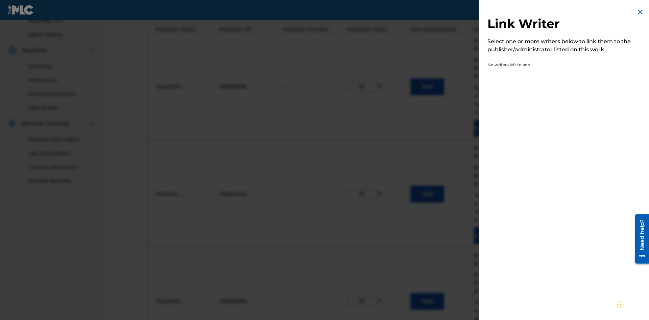
click at [640, 12] on img at bounding box center [640, 12] width 8 height 8
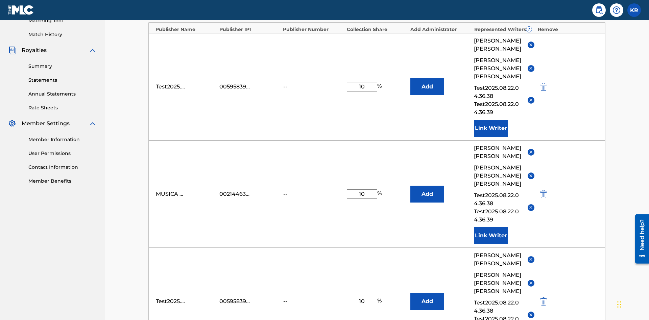
click at [543, 298] on img "submit" at bounding box center [543, 302] width 7 height 8
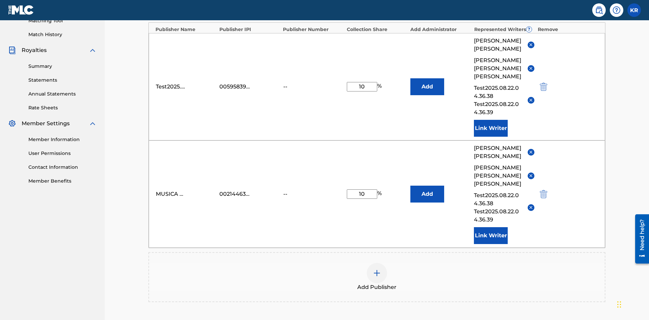
click at [377, 269] on img at bounding box center [377, 273] width 8 height 8
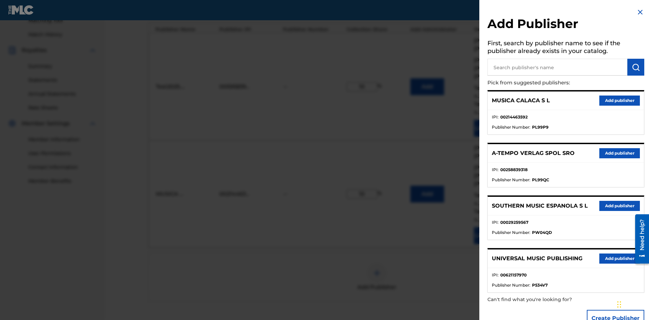
click at [557, 67] on input "text" at bounding box center [557, 67] width 140 height 17
type input "UNIVERSAL MUSIC PUBLISHING"
click at [636, 67] on img "submit" at bounding box center [636, 67] width 8 height 8
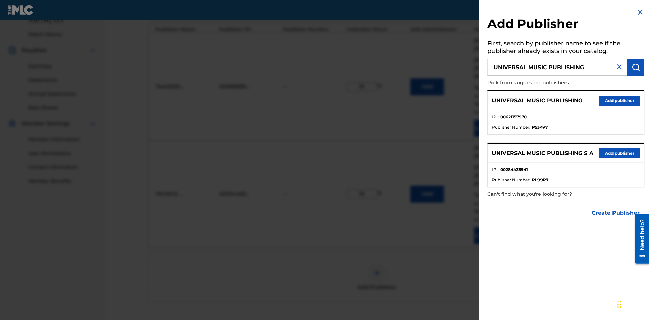
click at [620, 100] on button "Add publisher" at bounding box center [619, 101] width 41 height 10
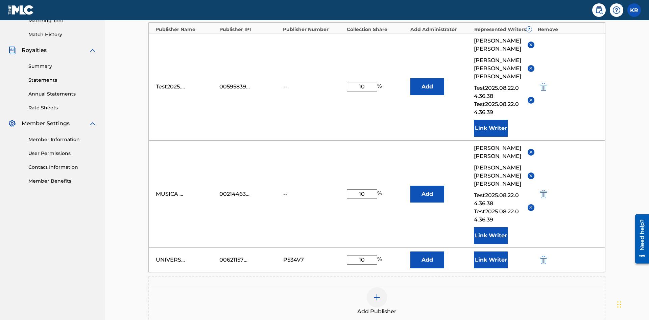
scroll to position [279, 0]
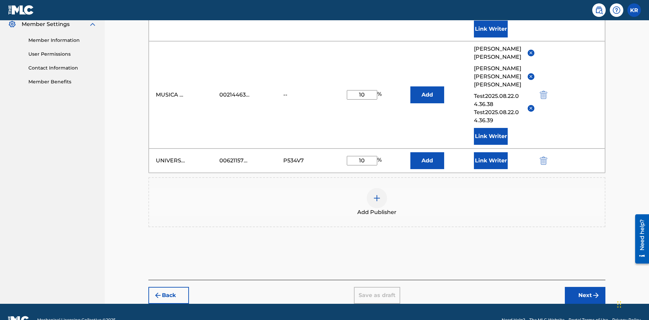
type input "10"
click at [491, 152] on button "Link Writer" at bounding box center [491, 160] width 34 height 17
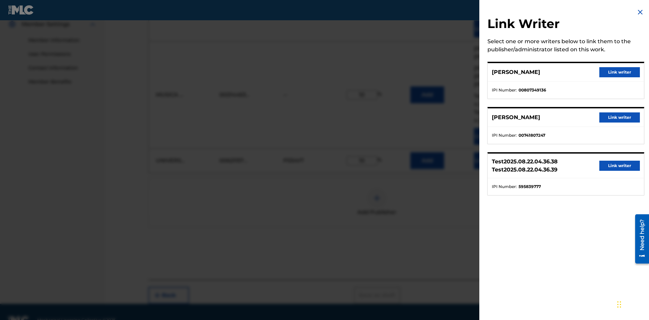
click at [620, 72] on button "Link writer" at bounding box center [619, 72] width 41 height 10
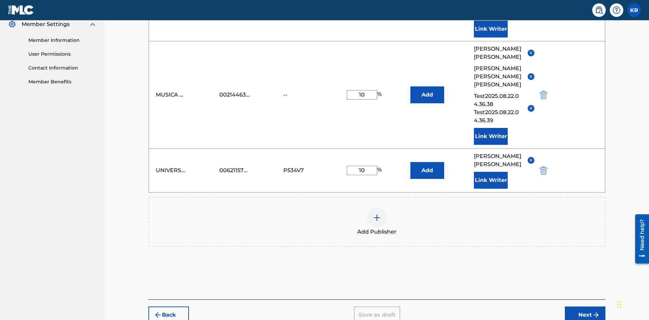
click at [491, 172] on button "Link Writer" at bounding box center [491, 180] width 34 height 17
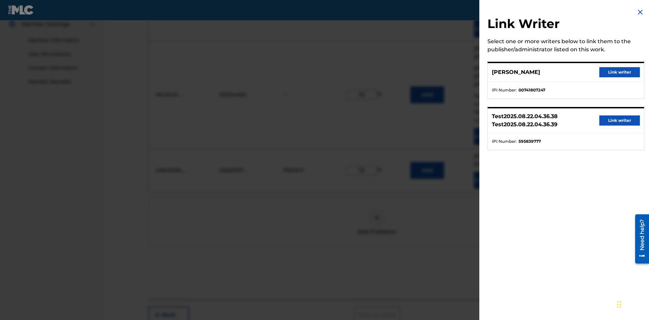
click at [620, 72] on button "Link writer" at bounding box center [619, 72] width 41 height 10
click at [491, 172] on button "Link Writer" at bounding box center [491, 180] width 34 height 17
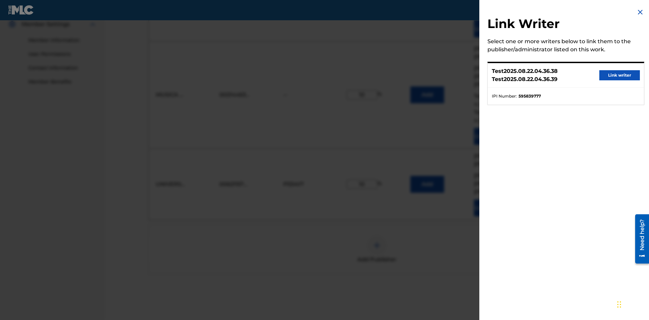
click at [620, 75] on button "Link writer" at bounding box center [619, 75] width 41 height 10
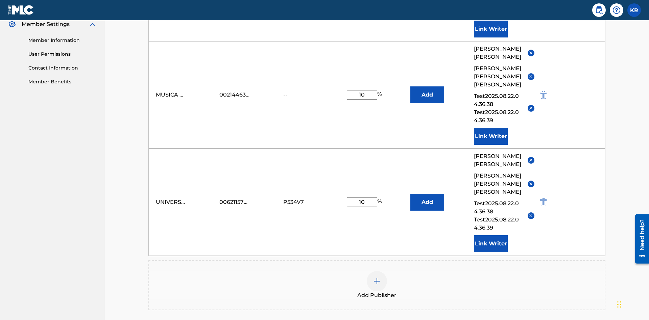
click at [491, 236] on button "Link Writer" at bounding box center [491, 244] width 34 height 17
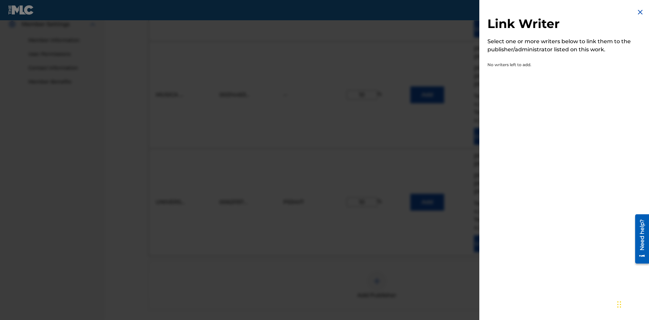
click at [640, 12] on img at bounding box center [640, 12] width 8 height 8
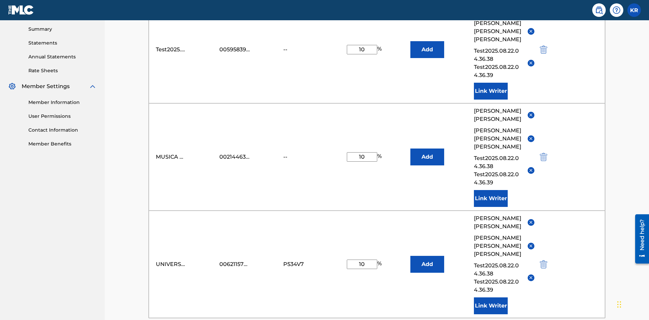
scroll to position [354, 0]
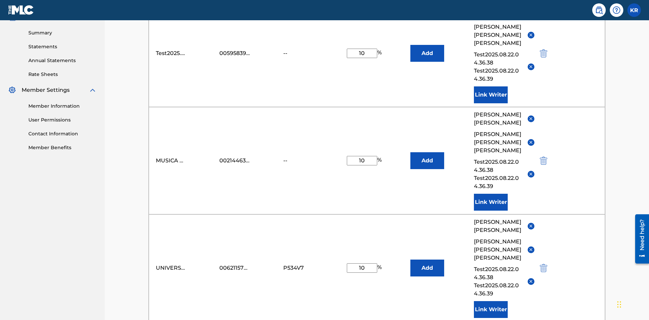
click at [427, 49] on button "Add" at bounding box center [427, 53] width 34 height 17
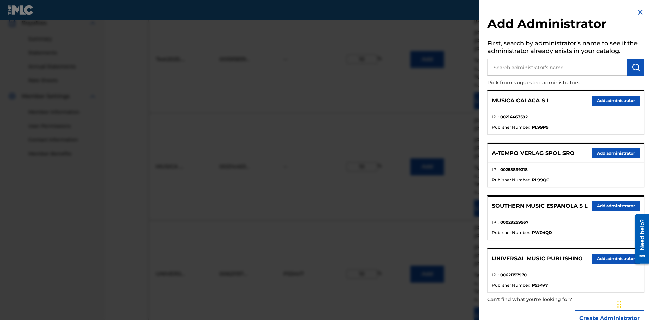
click at [557, 67] on input "text" at bounding box center [557, 67] width 140 height 17
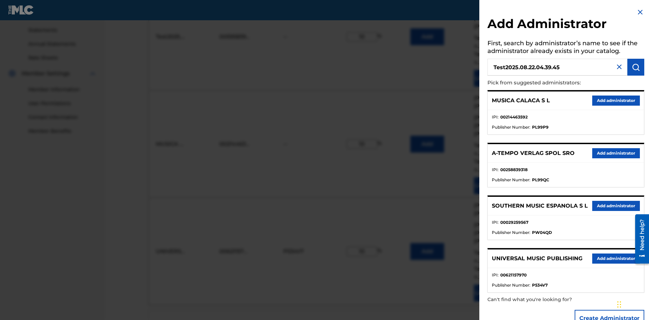
type input "Test2025.08.22.04.39.45"
click at [636, 67] on img "submit" at bounding box center [636, 67] width 8 height 8
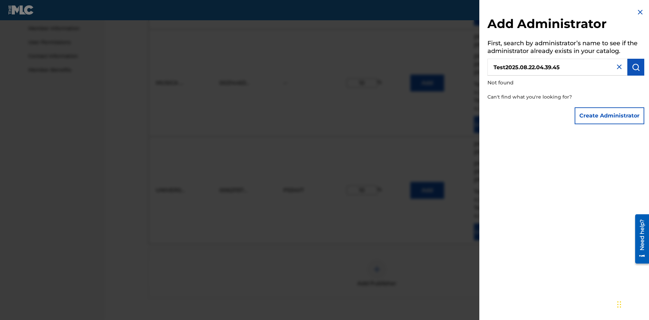
click at [610, 116] on button "Create Administrator" at bounding box center [610, 115] width 70 height 17
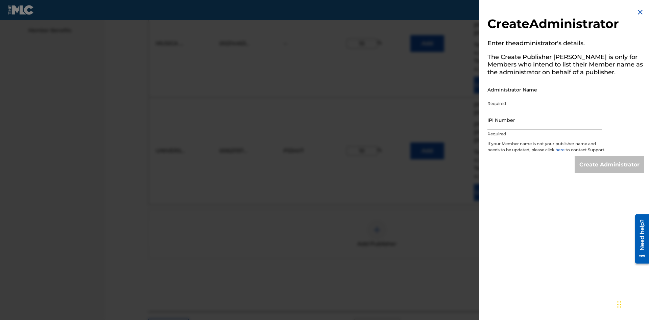
click at [545, 90] on input "Administrator Name" at bounding box center [544, 89] width 114 height 19
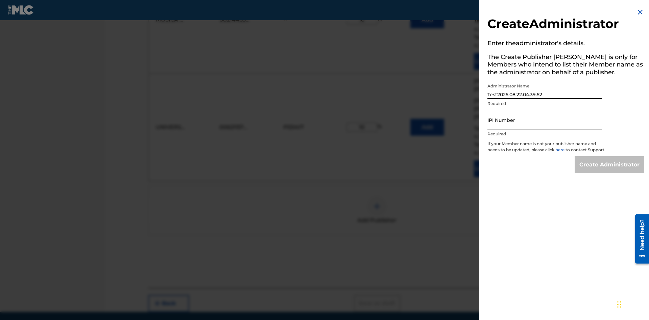
type input "Test2025.08.22.04.39.52"
click at [545, 120] on input "IPI Number" at bounding box center [544, 120] width 114 height 19
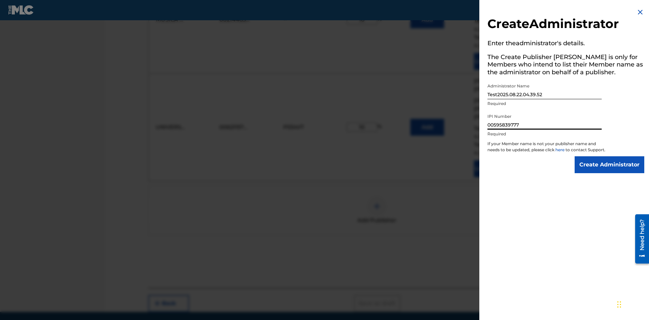
type input "00595839777"
click at [610, 171] on input "Create Administrator" at bounding box center [610, 165] width 70 height 17
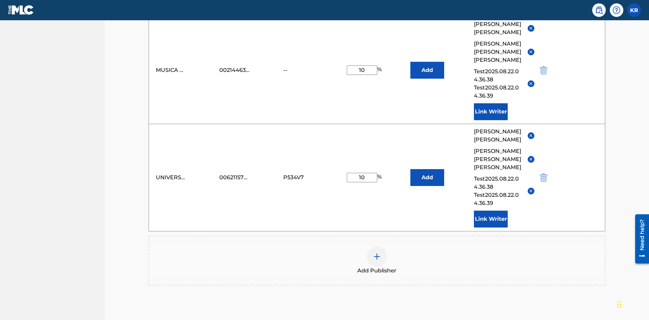
scroll to position [176, 0]
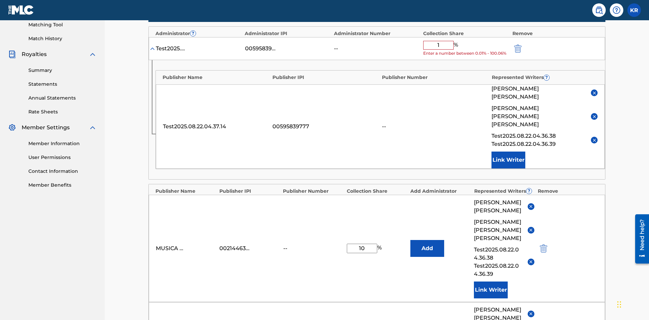
type input "10"
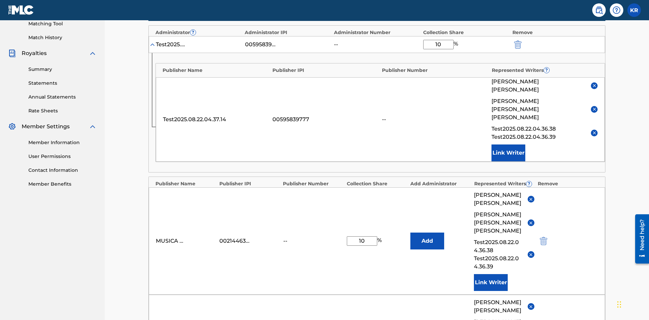
click at [517, 44] on img "submit" at bounding box center [517, 45] width 7 height 8
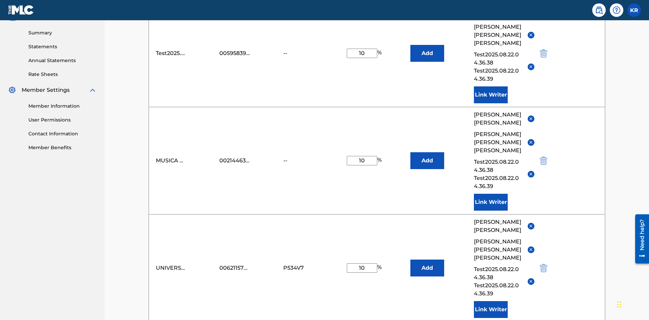
type input "10"
click at [427, 49] on button "Add" at bounding box center [427, 53] width 34 height 17
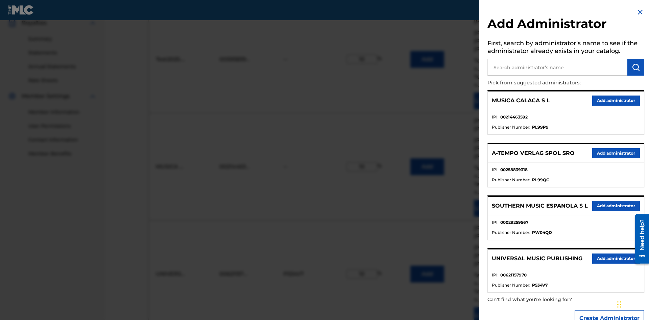
click at [557, 67] on input "text" at bounding box center [557, 67] width 140 height 17
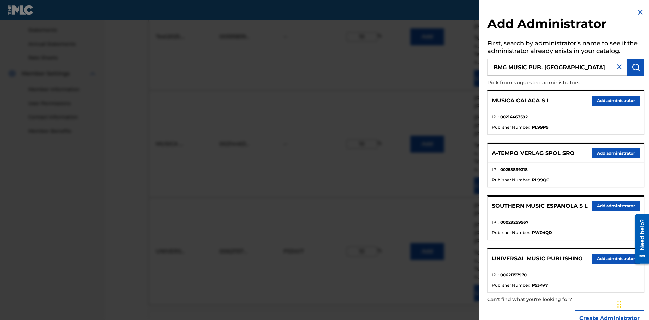
type input "BMG MUSIC PUB. SOUTH EAST ASIA"
click at [636, 67] on img "submit" at bounding box center [636, 67] width 8 height 8
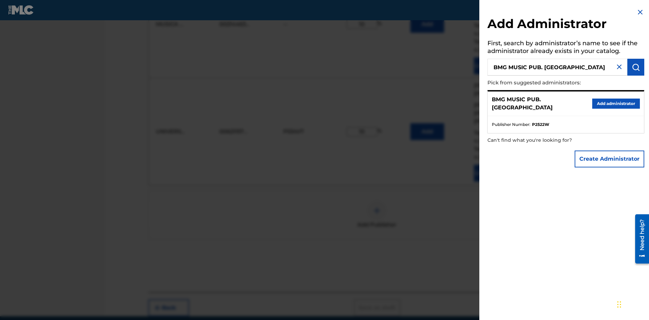
click at [610, 159] on button "Create Administrator" at bounding box center [610, 159] width 70 height 17
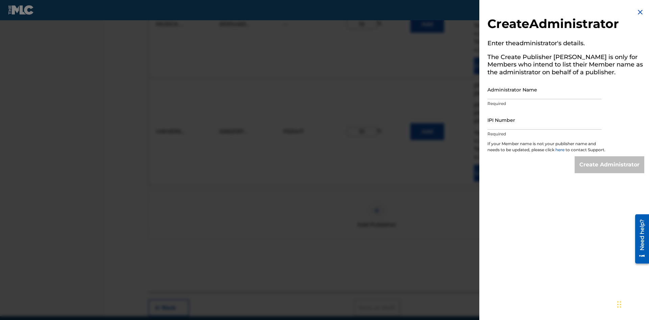
scroll to position [354, 0]
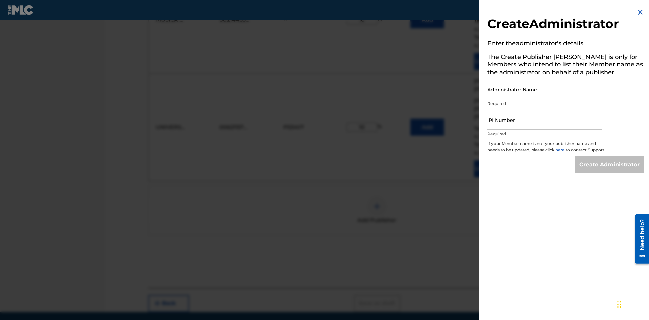
click at [545, 90] on input "Administrator Name" at bounding box center [544, 89] width 114 height 19
type input "BMG MUSIC PUB. SOUTH EAST ASIA"
click at [545, 120] on input "IPI Number" at bounding box center [544, 120] width 114 height 19
type input "00595839777"
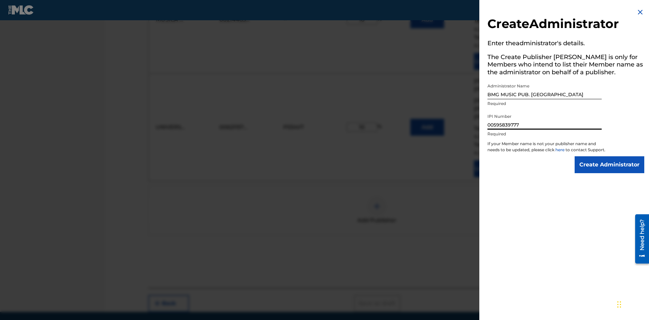
click at [610, 171] on input "Create Administrator" at bounding box center [610, 165] width 70 height 17
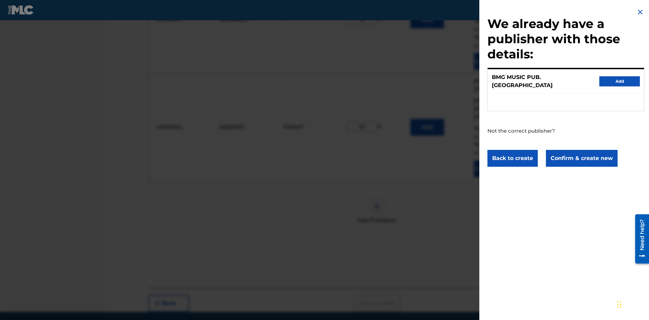
click at [581, 152] on button "Confirm & create new" at bounding box center [582, 158] width 72 height 17
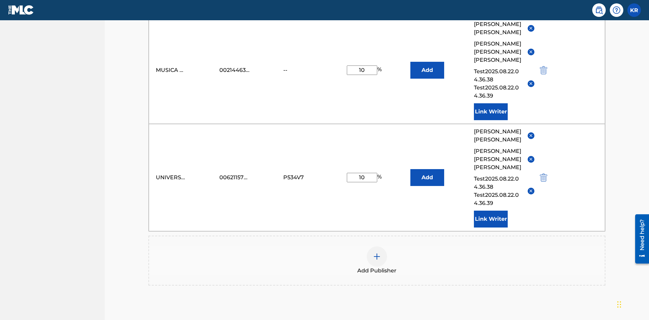
scroll to position [176, 0]
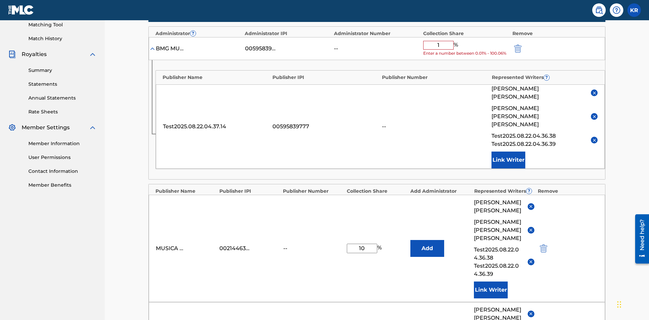
type input "10"
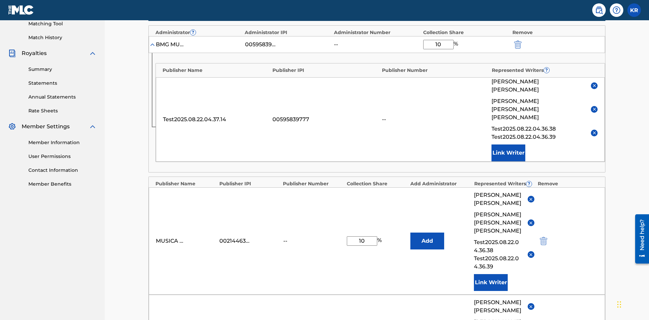
click at [517, 44] on img "submit" at bounding box center [517, 45] width 7 height 8
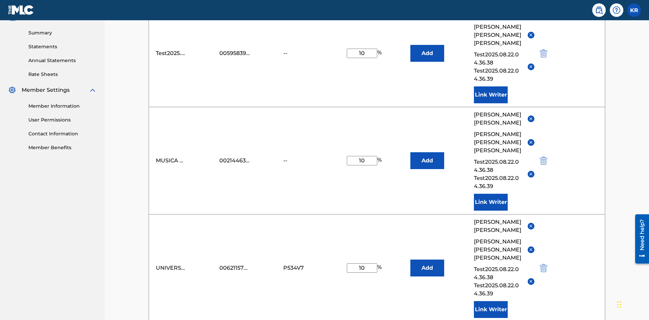
type input "10"
click at [427, 49] on button "Add" at bounding box center [427, 53] width 34 height 17
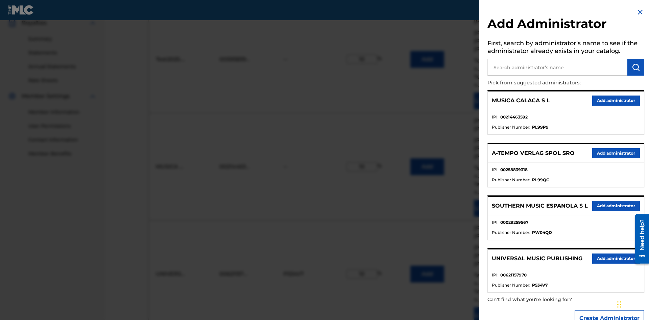
click at [557, 67] on input "text" at bounding box center [557, 67] width 140 height 17
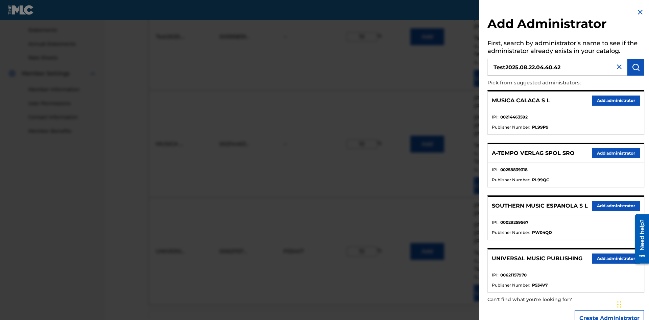
type input "Test2025.08.22.04.40.42"
click at [636, 67] on img "submit" at bounding box center [636, 67] width 8 height 8
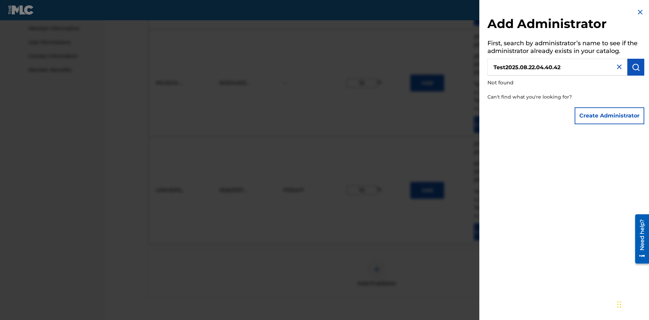
click at [610, 116] on button "Create Administrator" at bounding box center [610, 115] width 70 height 17
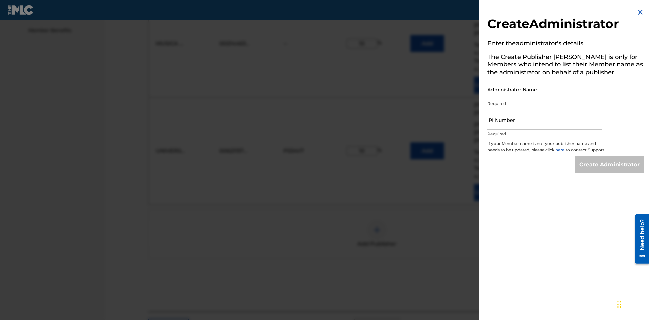
click at [545, 90] on input "Administrator Name" at bounding box center [544, 89] width 114 height 19
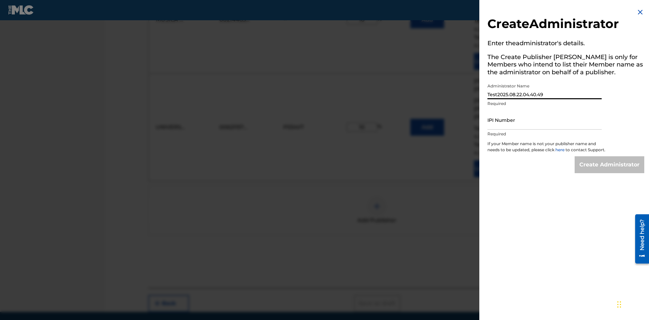
type input "Test2025.08.22.04.40.49"
click at [545, 120] on input "IPI Number" at bounding box center [544, 120] width 114 height 19
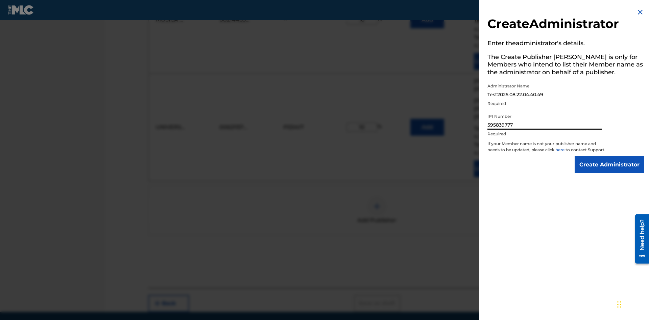
type input "595839777"
click at [610, 171] on input "Create Administrator" at bounding box center [610, 165] width 70 height 17
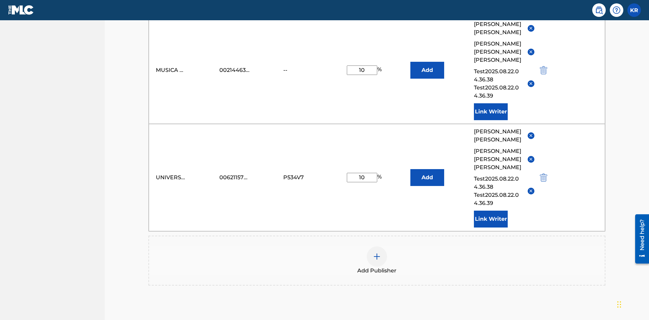
scroll to position [176, 0]
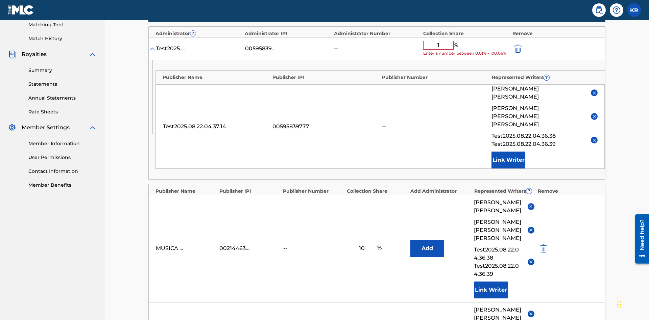
type input "10"
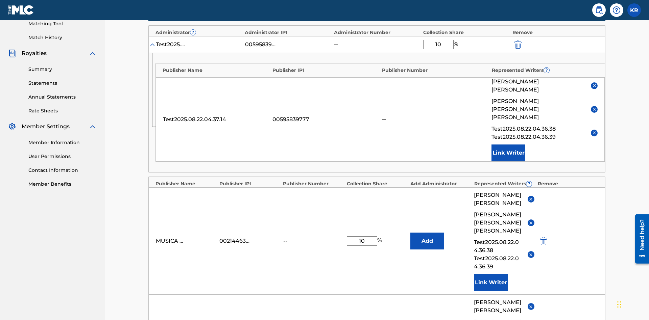
click at [517, 44] on img "submit" at bounding box center [517, 45] width 7 height 8
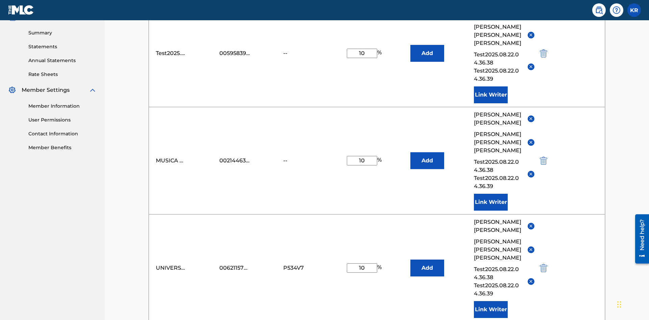
type input "10"
click at [427, 49] on button "Add" at bounding box center [427, 53] width 34 height 17
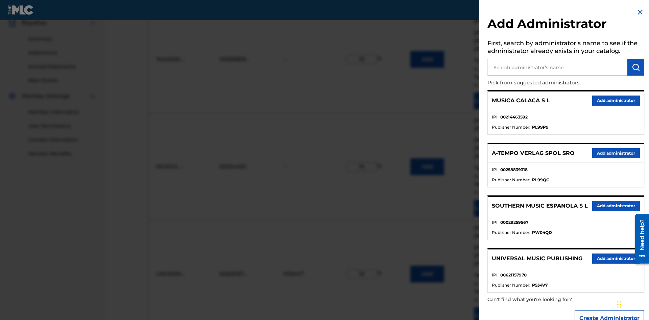
click at [557, 67] on input "text" at bounding box center [557, 67] width 140 height 17
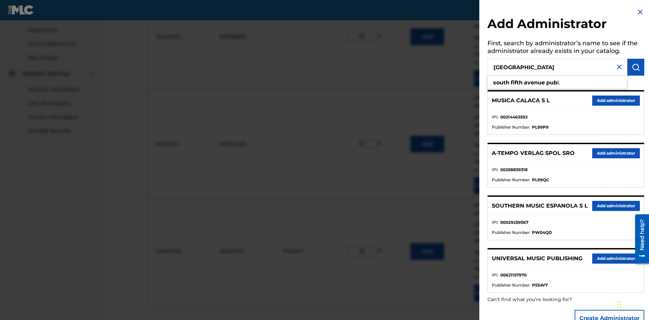
type input "SOUTH FIFTH AVENUE PUB"
click at [636, 67] on img "submit" at bounding box center [636, 67] width 8 height 8
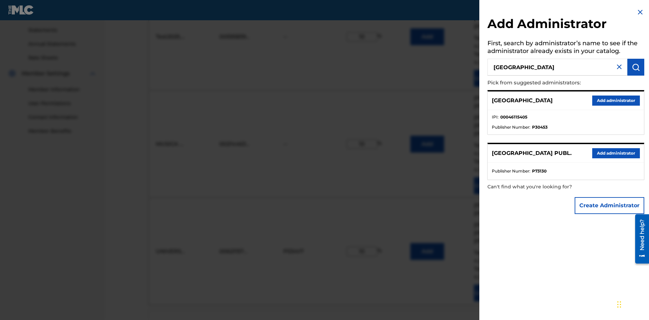
scroll to position [281, 0]
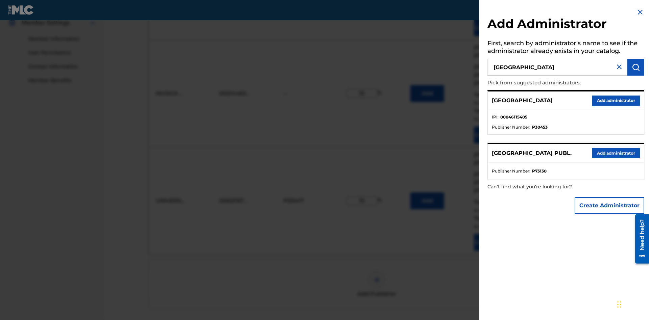
click at [616, 100] on button "Add administrator" at bounding box center [616, 101] width 48 height 10
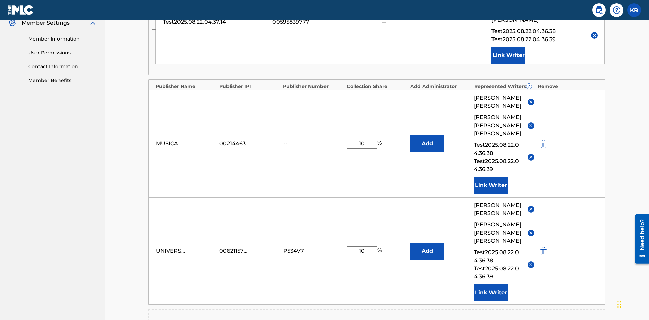
scroll to position [354, 0]
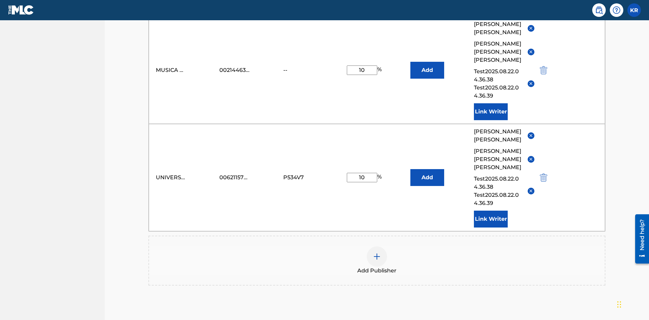
type input "10"
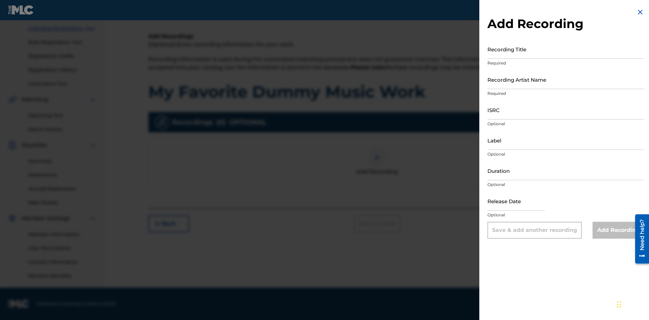
click at [566, 49] on input "Recording Title" at bounding box center [565, 49] width 157 height 19
type input "Best Song Ever"
click at [566, 79] on input "Recording Artist Name" at bounding box center [565, 79] width 157 height 19
type input "Joe Lewis"
click at [566, 110] on input "ISRC" at bounding box center [565, 109] width 157 height 19
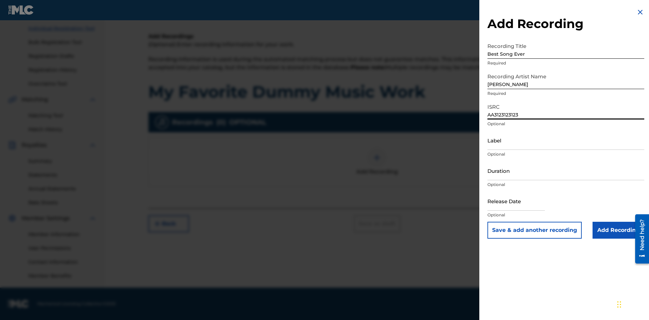
type input "AA3123123123"
click at [566, 140] on input "Label" at bounding box center [565, 140] width 157 height 19
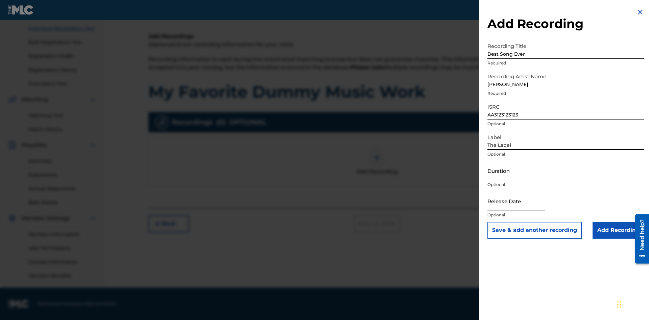
type input "The Label"
click at [566, 171] on input "Duration" at bounding box center [565, 170] width 157 height 19
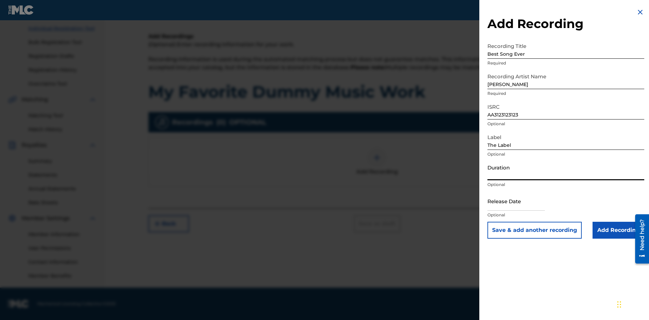
type input "1"
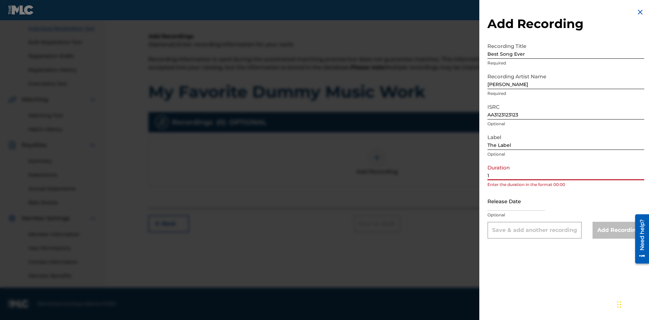
click at [566, 171] on input "1" at bounding box center [565, 170] width 157 height 19
click at [522, 202] on input "text" at bounding box center [515, 201] width 57 height 19
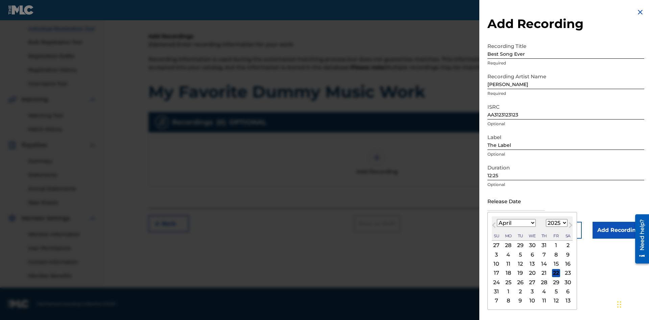
click at [556, 223] on select "1900 1901 1902 1903 1904 1905 1906 1907 1908 1909 1910 1911 1912 1913 1914 1915…" at bounding box center [557, 223] width 22 height 8
click at [543, 246] on div "1" at bounding box center [544, 246] width 8 height 8
click at [618, 231] on input "Add Recording" at bounding box center [619, 230] width 52 height 17
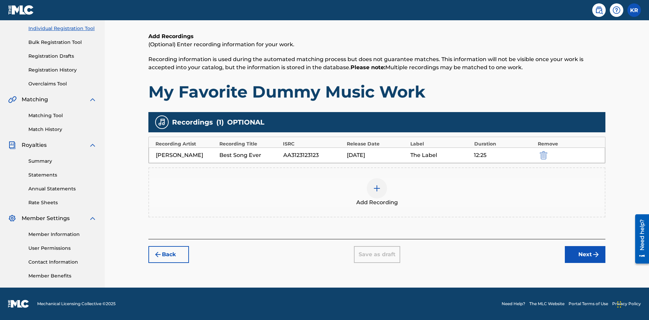
click at [377, 193] on div at bounding box center [377, 188] width 20 height 20
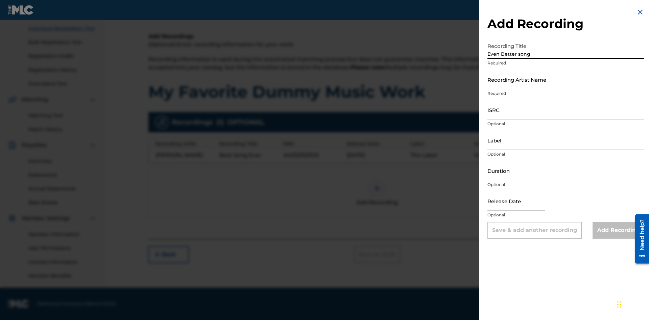
type input "Even Better song"
click at [566, 79] on input "Recording Artist Name" at bounding box center [565, 79] width 157 height 19
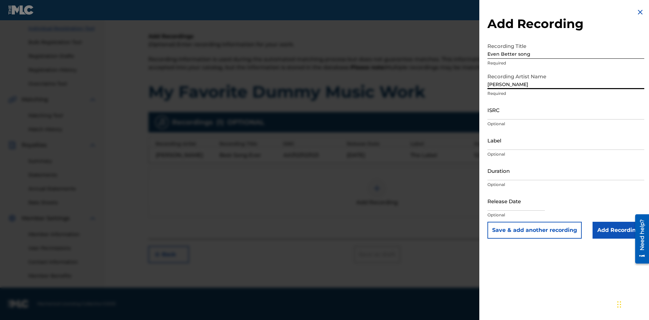
type input "John Smith"
click at [566, 110] on input "ISRC" at bounding box center [565, 109] width 157 height 19
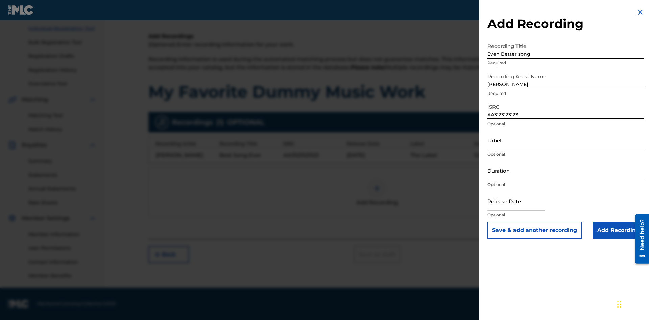
type input "AA3123123123"
click at [566, 140] on input "Label" at bounding box center [565, 140] width 157 height 19
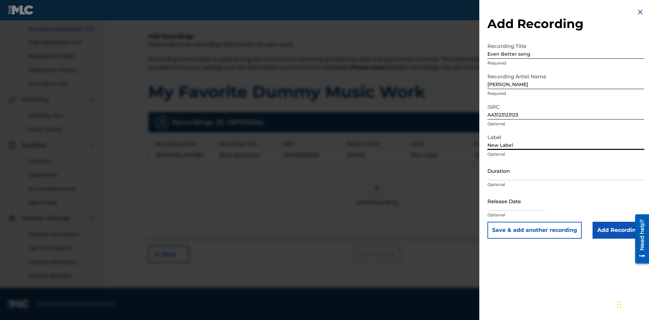
type input "New Label"
click at [566, 171] on input "Duration" at bounding box center [565, 170] width 157 height 19
type input "1"
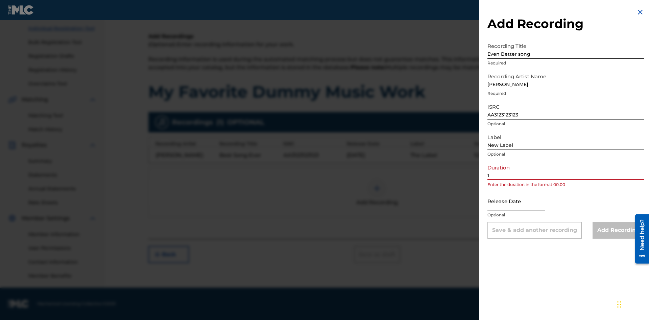
click at [566, 171] on input "1" at bounding box center [565, 170] width 157 height 19
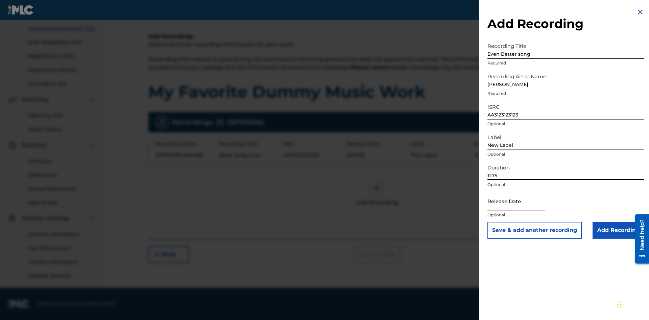
click at [522, 202] on input "text" at bounding box center [515, 201] width 57 height 19
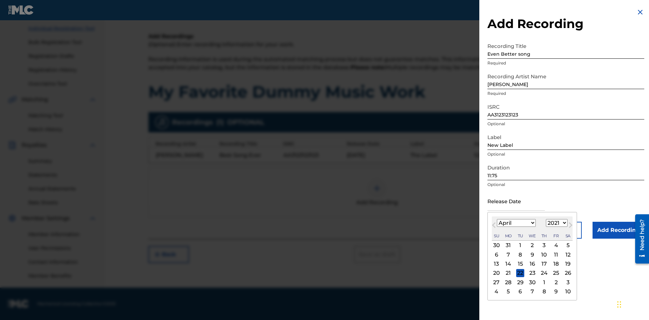
click at [556, 223] on select "1900 1901 1902 1903 1904 1905 1906 1907 1908 1909 1910 1911 1912 1913 1914 1915…" at bounding box center [557, 223] width 22 height 8
click at [543, 246] on div "1" at bounding box center [544, 246] width 8 height 8
click at [618, 231] on input "Add Recording" at bounding box center [619, 230] width 52 height 17
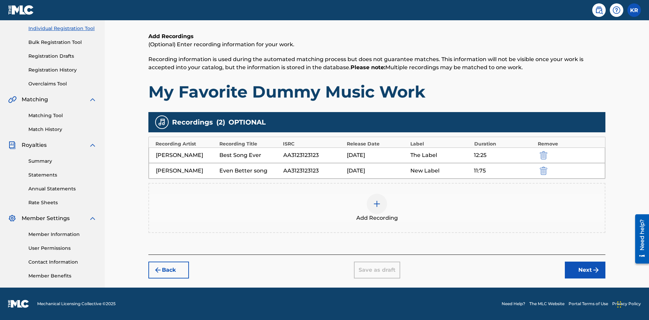
click at [543, 171] on img "submit" at bounding box center [543, 171] width 7 height 8
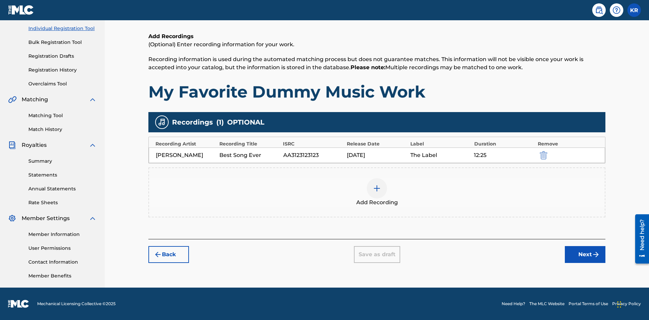
click at [377, 193] on div at bounding box center [377, 188] width 20 height 20
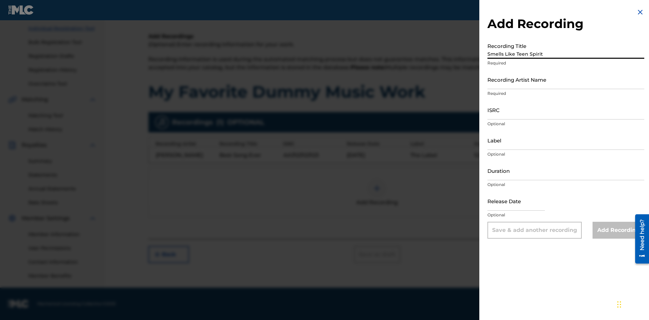
type input "Smells Like Teen Spirit"
click at [566, 79] on input "Recording Artist Name" at bounding box center [565, 79] width 157 height 19
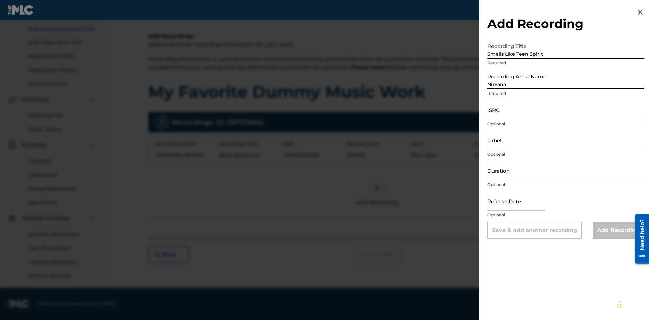
type input "Nirvana"
click at [566, 110] on input "ISRC" at bounding box center [565, 109] width 157 height 19
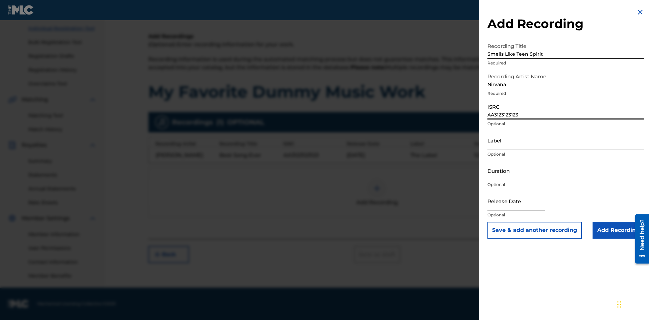
type input "AA3123123123"
click at [566, 140] on input "Label" at bounding box center [565, 140] width 157 height 19
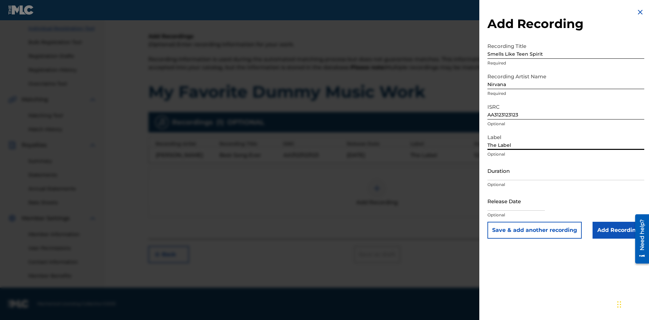
type input "The Label"
click at [566, 171] on input "Duration" at bounding box center [565, 170] width 157 height 19
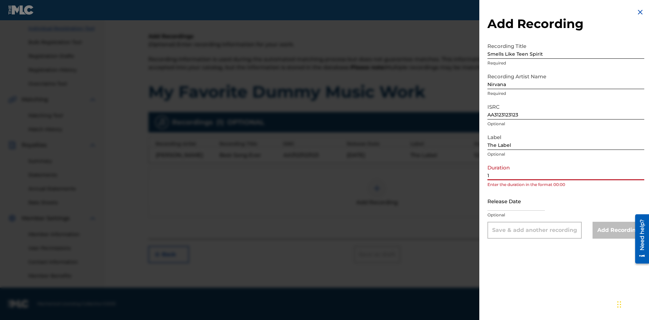
click at [566, 171] on input "1" at bounding box center [565, 170] width 157 height 19
type input "12:25"
click at [522, 202] on input "text" at bounding box center [515, 201] width 57 height 19
select select "7"
select select "2025"
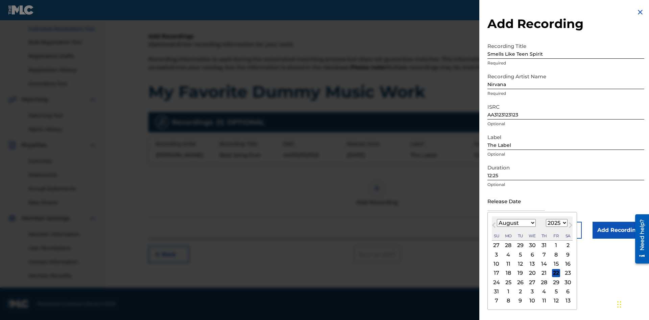
click at [516, 223] on select "January February March April May June July August September October November De…" at bounding box center [516, 223] width 39 height 8
select select "3"
click at [556, 223] on select "1900 1901 1902 1903 1904 1905 1906 1907 1908 1909 1910 1911 1912 1913 1914 1915…" at bounding box center [557, 223] width 22 height 8
select select "2021"
click at [556, 223] on select "1900 1901 1902 1903 1904 1905 1906 1907 1908 1909 1910 1911 1912 1913 1914 1915…" at bounding box center [557, 223] width 22 height 8
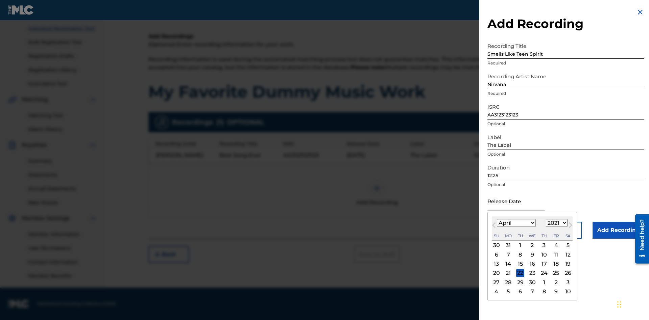
scroll to position [4, 0]
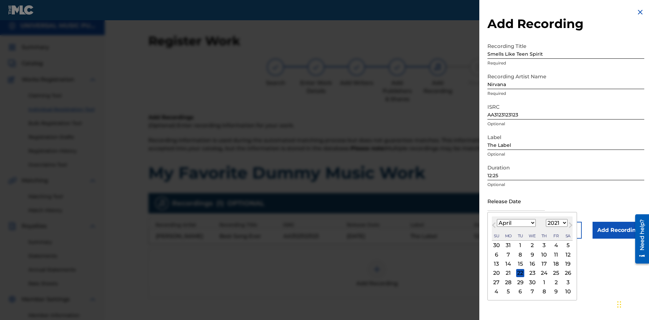
click at [618, 231] on input "Add Recording" at bounding box center [619, 230] width 52 height 17
